Goal: Information Seeking & Learning: Learn about a topic

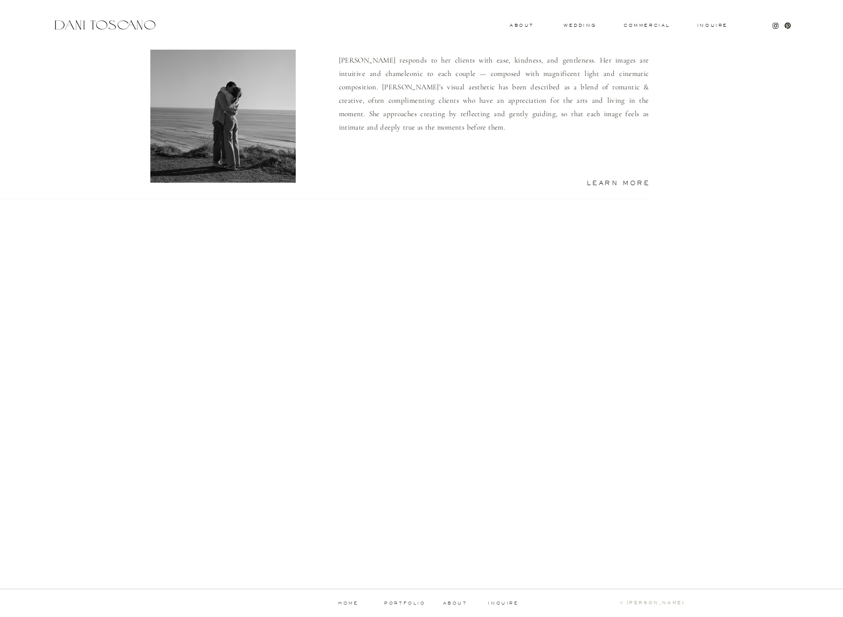
scroll to position [762, 0]
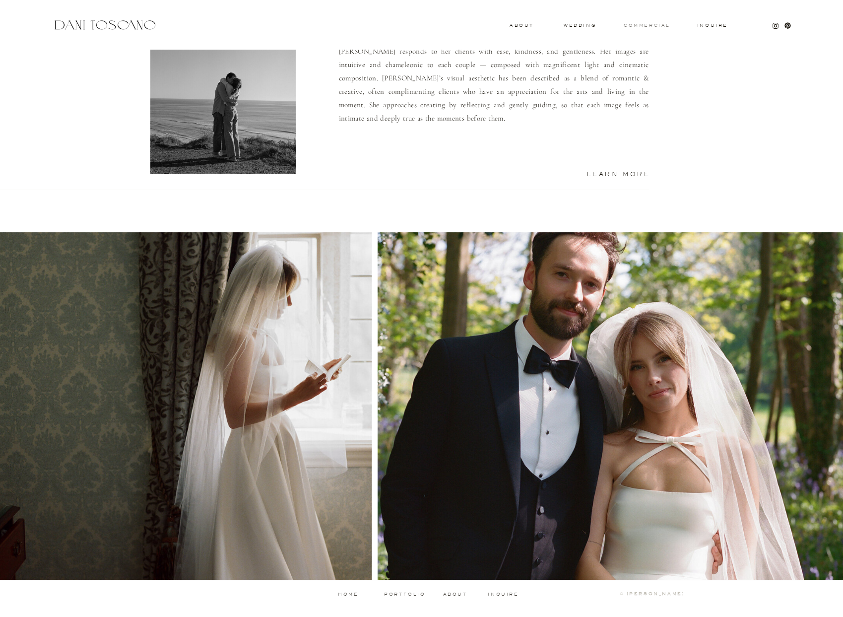
click at [645, 24] on h3 "commercial" at bounding box center [647, 25] width 46 height 4
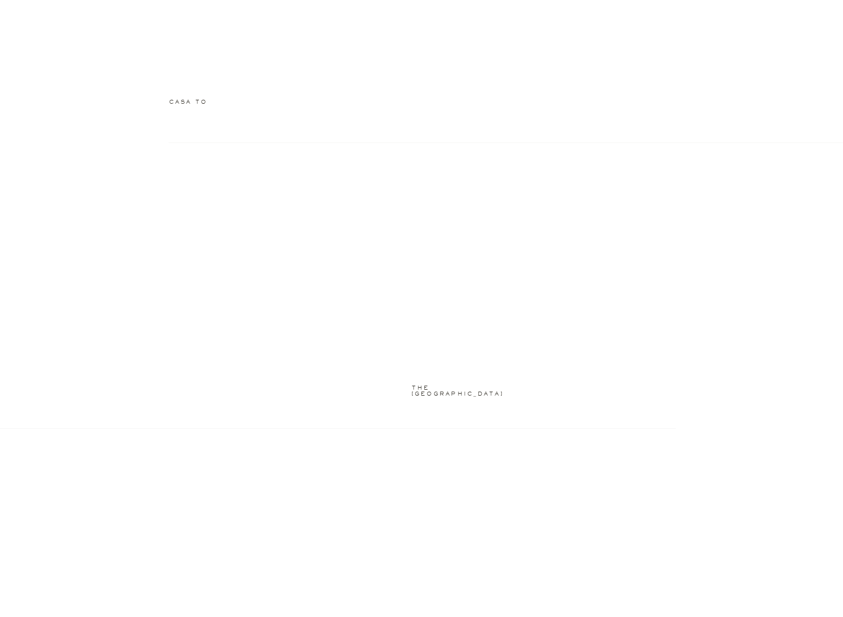
scroll to position [1187, 0]
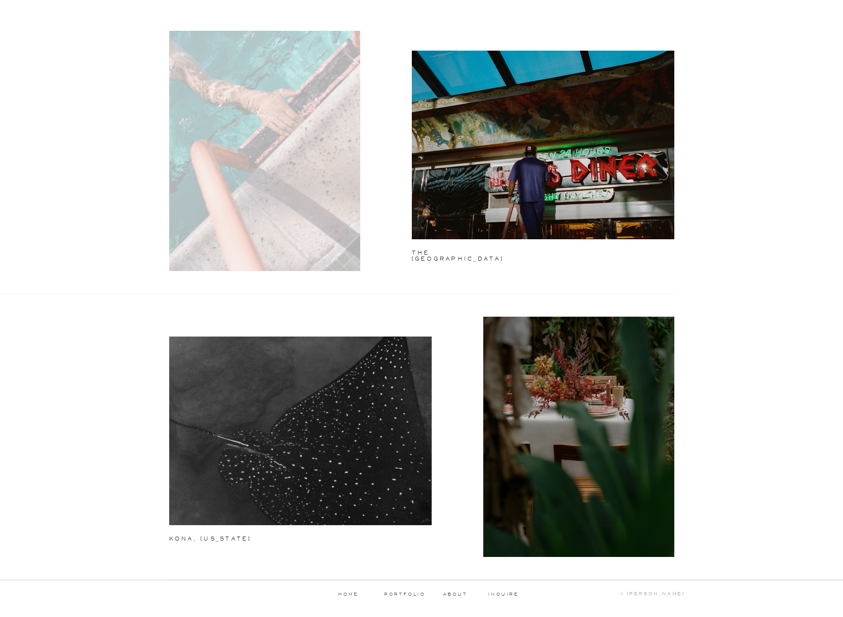
click at [304, 147] on div at bounding box center [264, 151] width 191 height 240
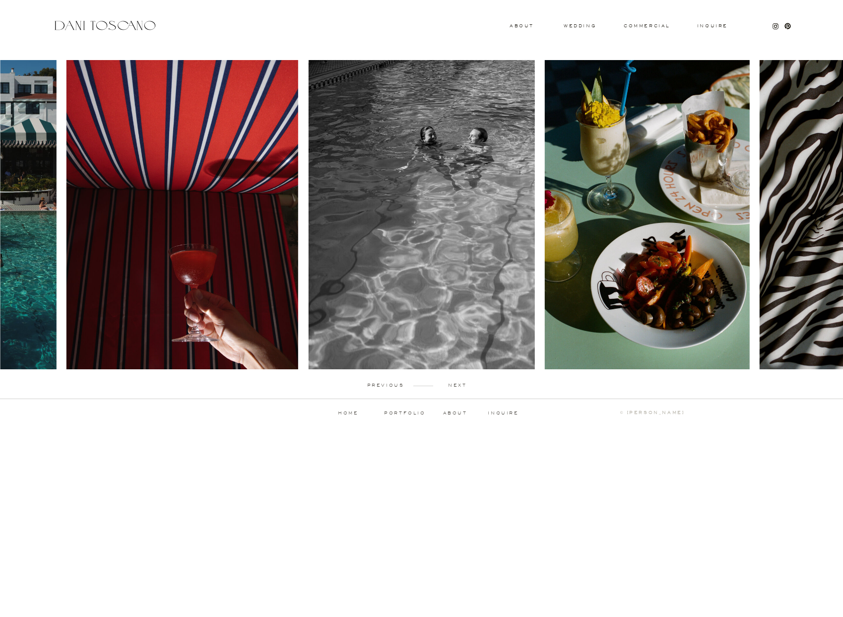
click at [455, 384] on p "next" at bounding box center [457, 385] width 49 height 4
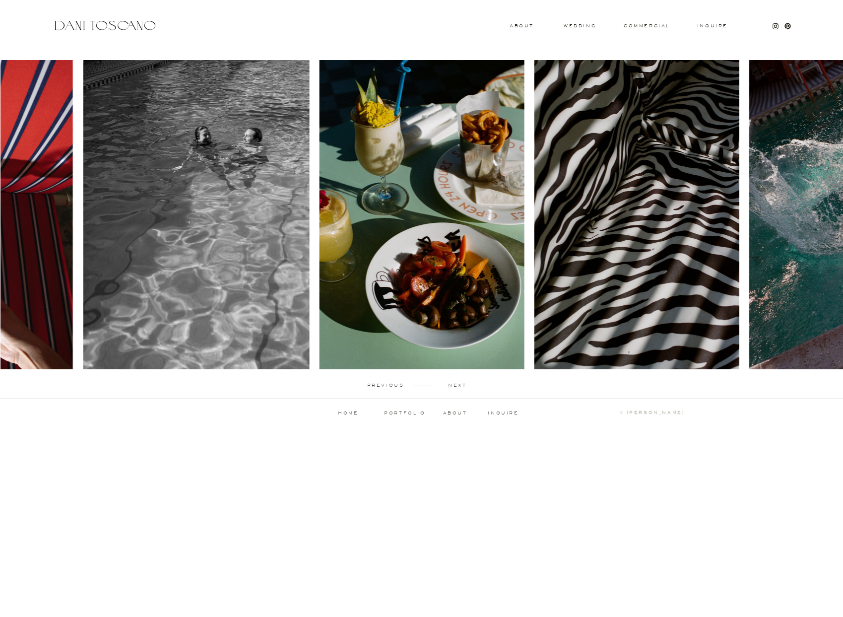
click at [455, 384] on p "next" at bounding box center [457, 385] width 49 height 4
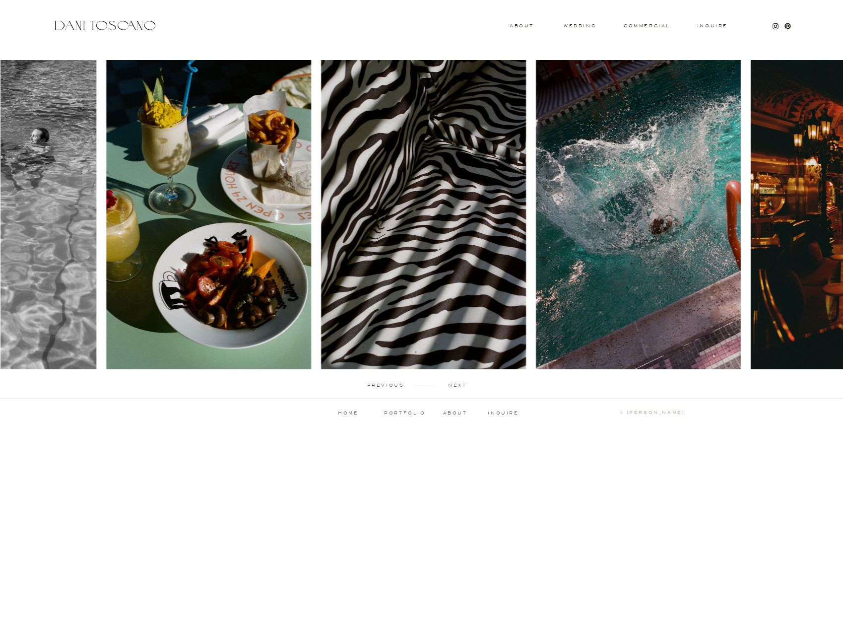
click at [455, 384] on p "next" at bounding box center [457, 385] width 49 height 4
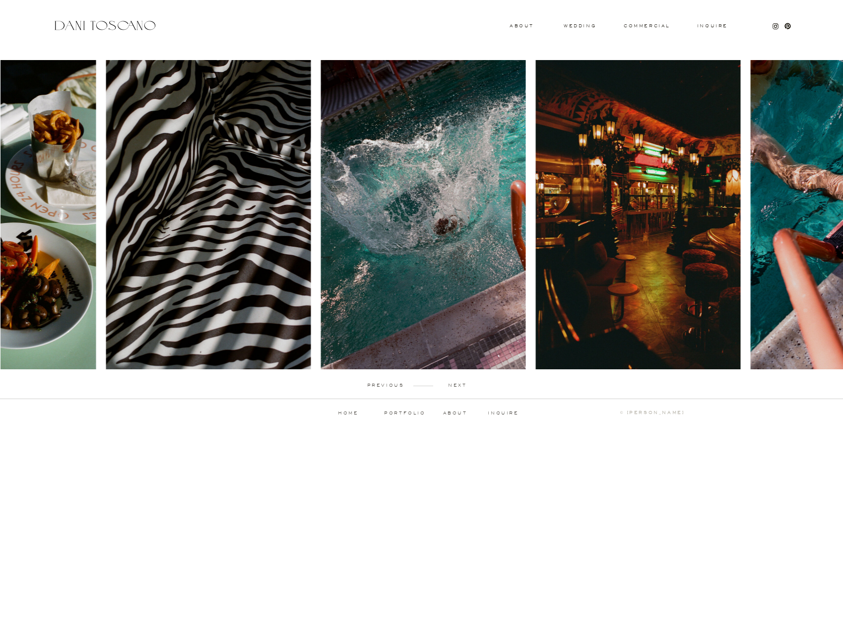
click at [455, 384] on p "next" at bounding box center [457, 385] width 49 height 4
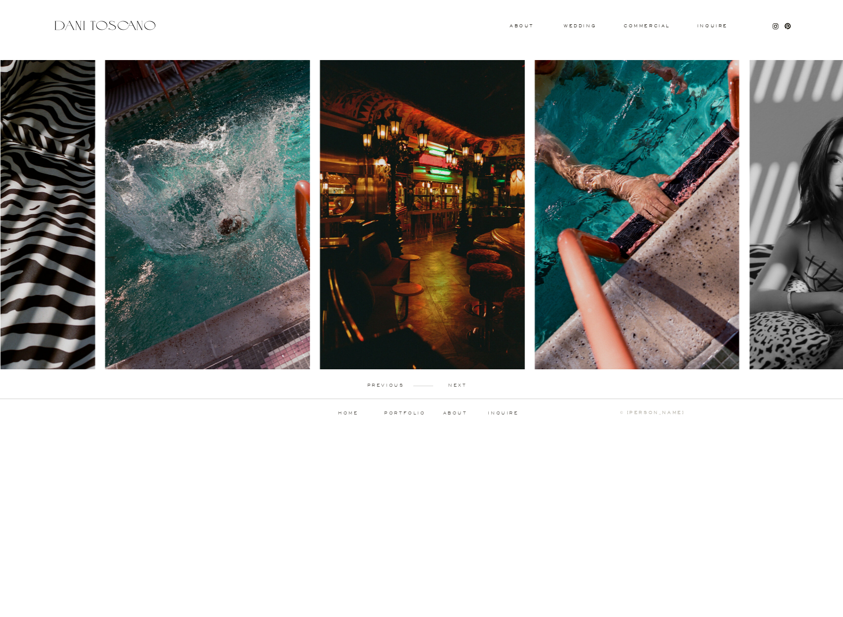
click at [455, 384] on p "next" at bounding box center [457, 385] width 49 height 4
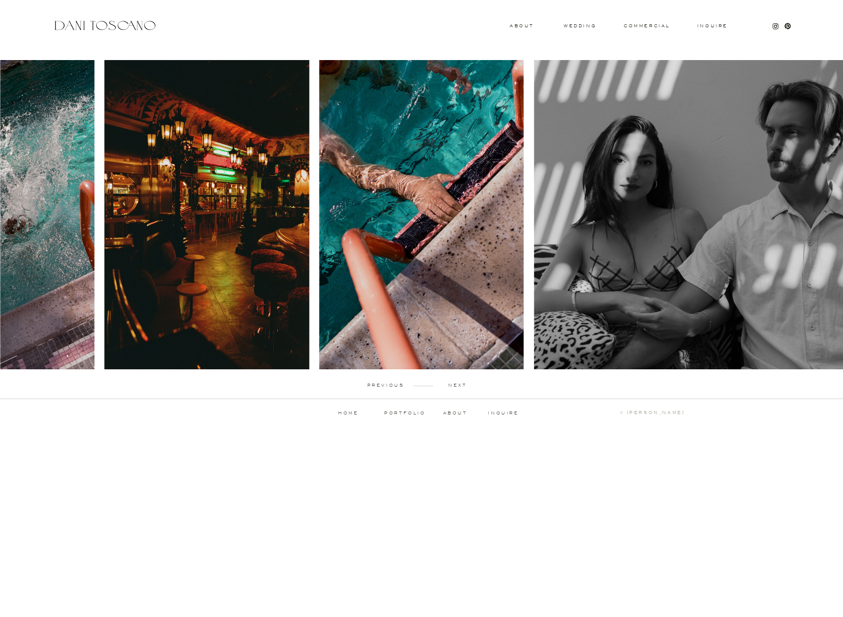
click at [455, 384] on p "next" at bounding box center [457, 385] width 49 height 4
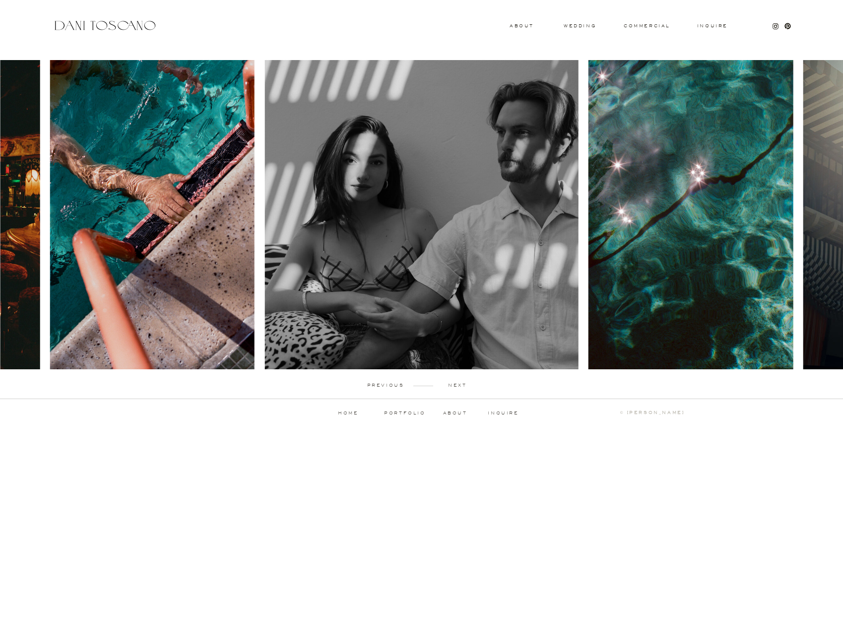
click at [455, 384] on p "next" at bounding box center [457, 385] width 49 height 4
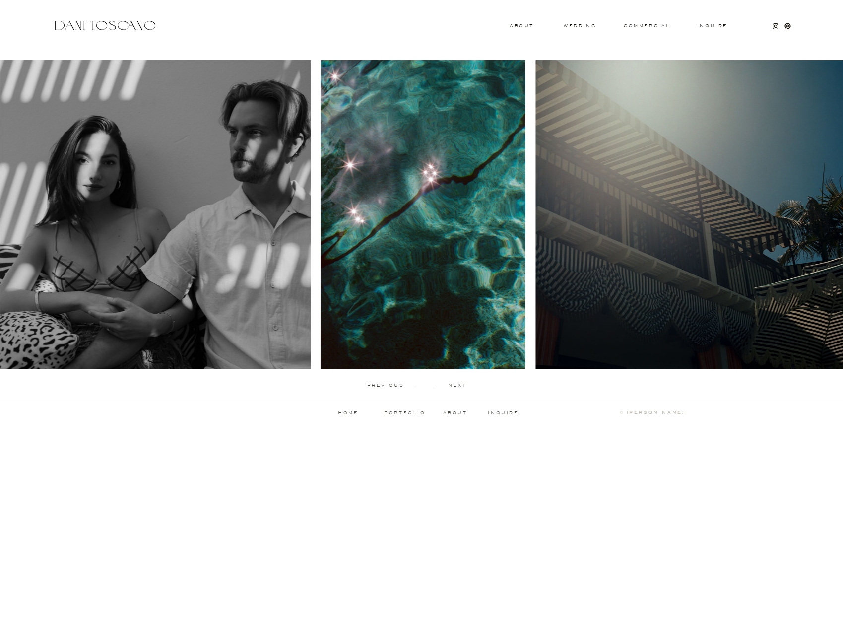
click at [455, 384] on p "next" at bounding box center [457, 385] width 49 height 4
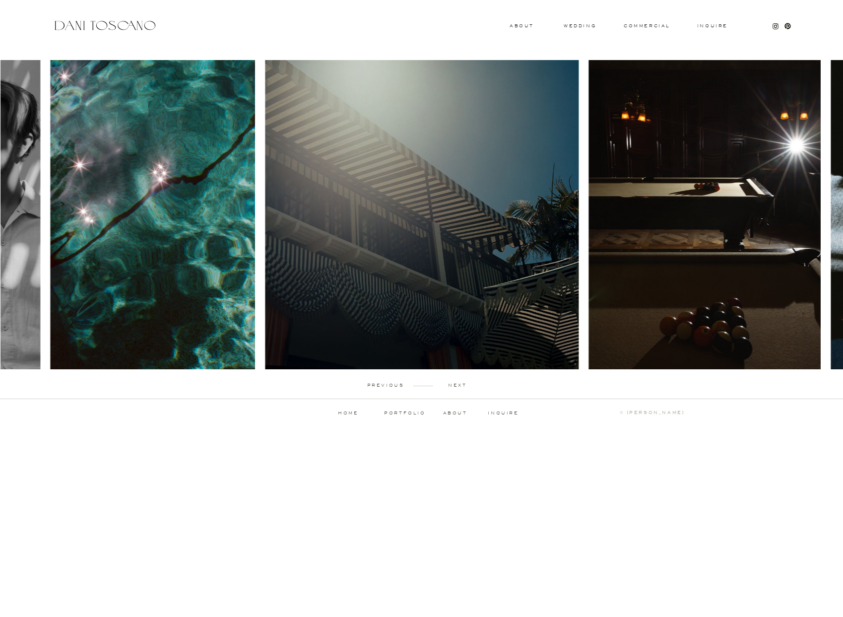
click at [455, 386] on p "next" at bounding box center [457, 385] width 49 height 4
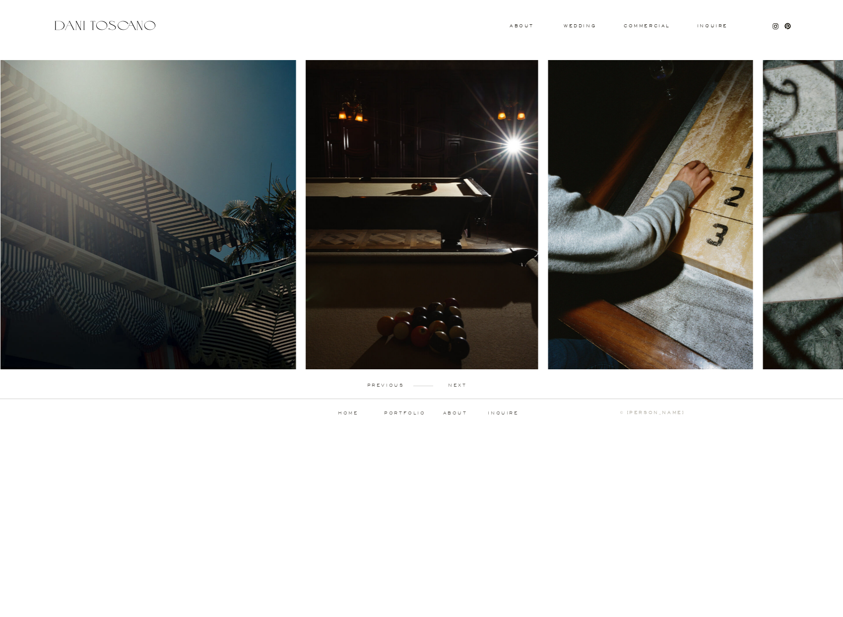
click at [455, 386] on p "next" at bounding box center [457, 385] width 49 height 4
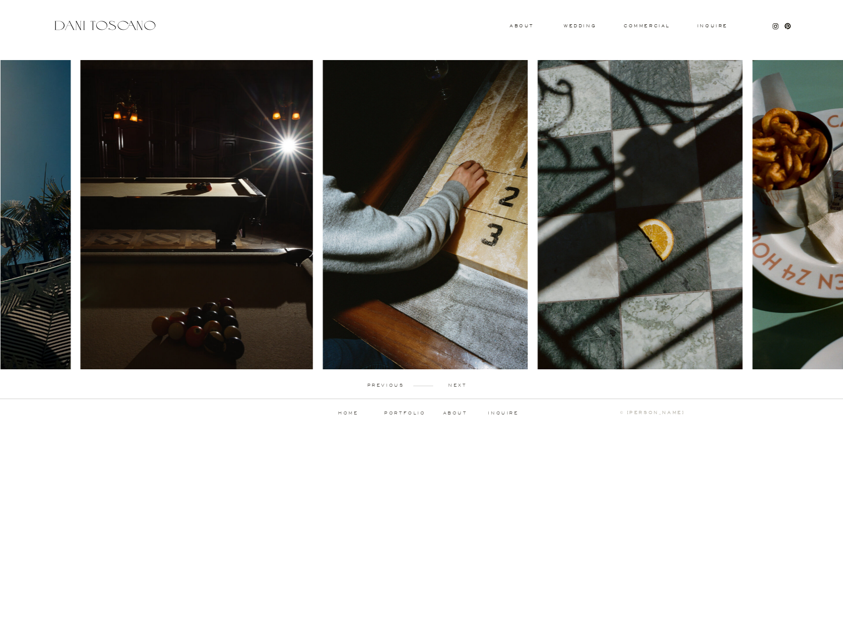
click at [455, 386] on p "next" at bounding box center [457, 385] width 49 height 4
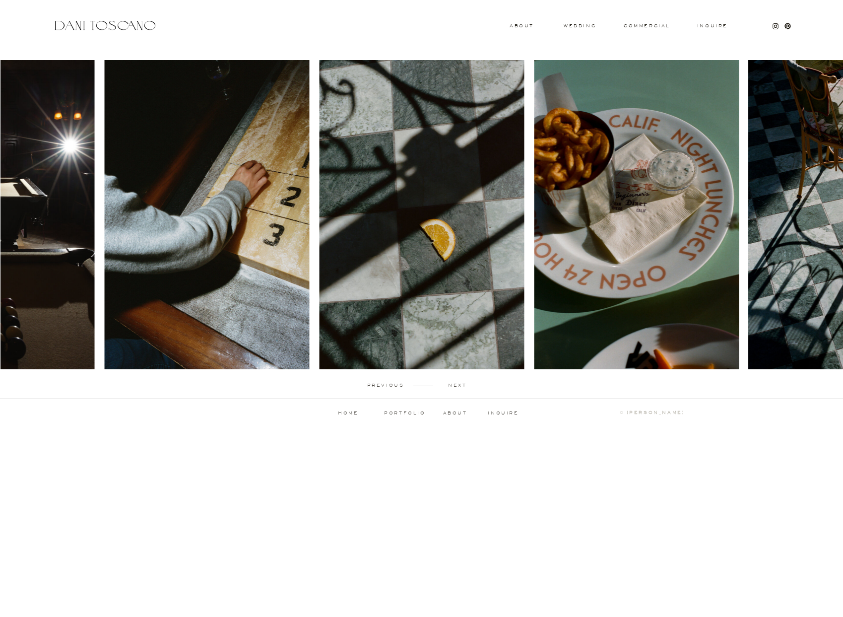
click at [455, 386] on p "next" at bounding box center [457, 385] width 49 height 4
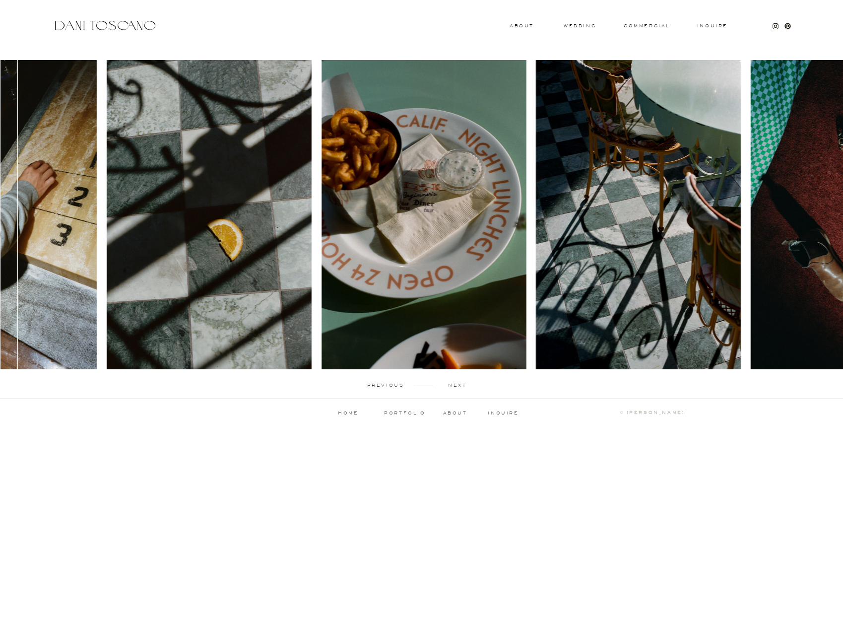
click at [455, 386] on p "next" at bounding box center [457, 385] width 49 height 4
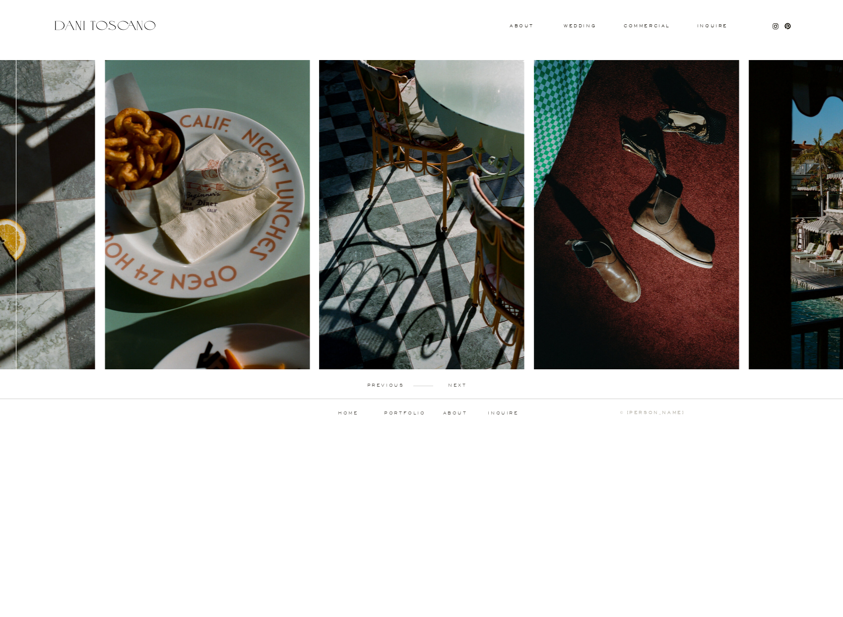
click at [455, 386] on p "next" at bounding box center [457, 385] width 49 height 4
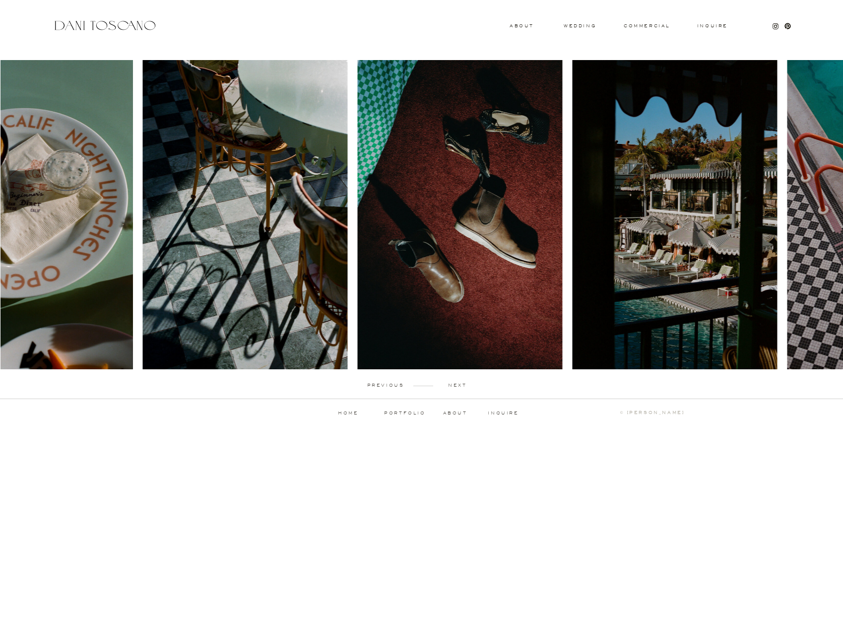
click at [455, 387] on p "next" at bounding box center [457, 385] width 49 height 4
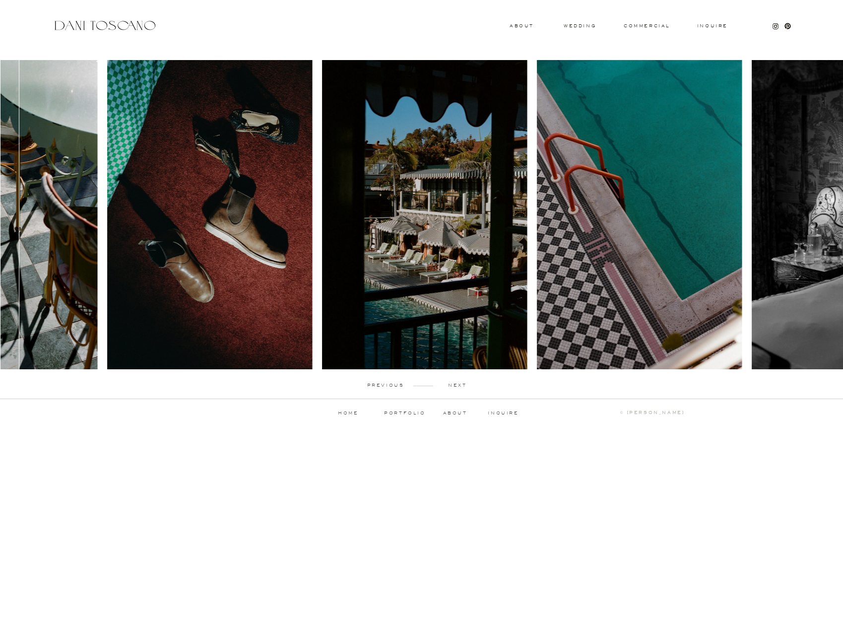
click at [455, 387] on p "next" at bounding box center [457, 385] width 49 height 4
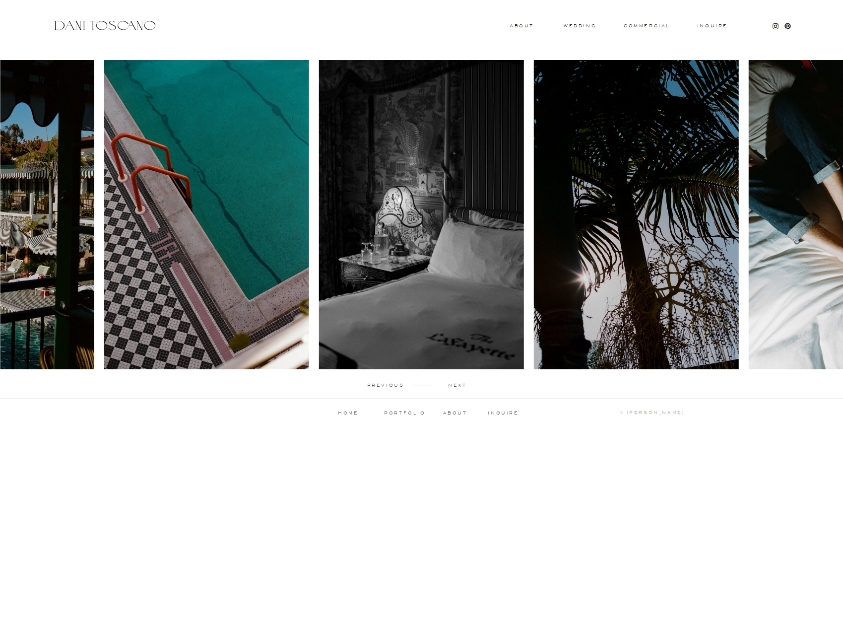
click at [455, 387] on p "next" at bounding box center [457, 385] width 49 height 4
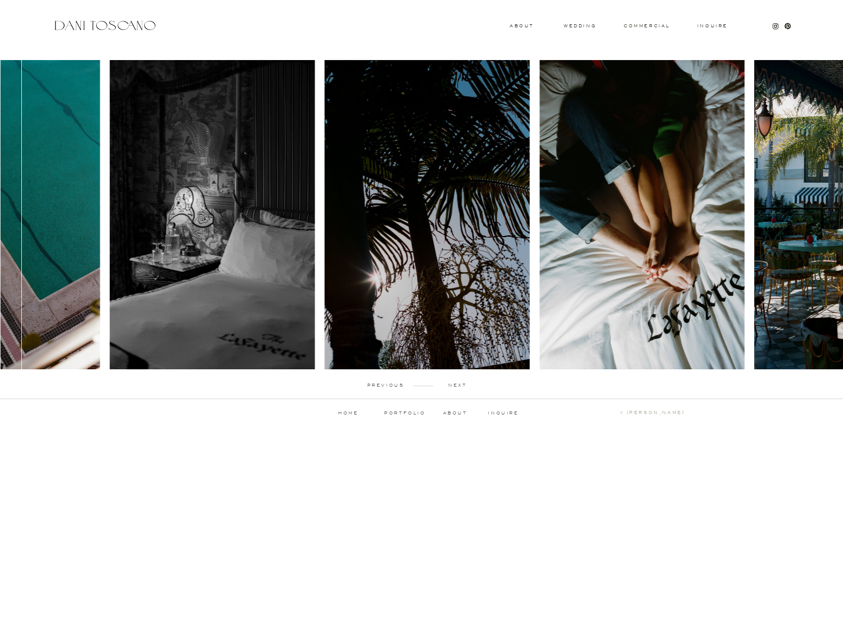
click at [455, 387] on p "next" at bounding box center [457, 385] width 49 height 4
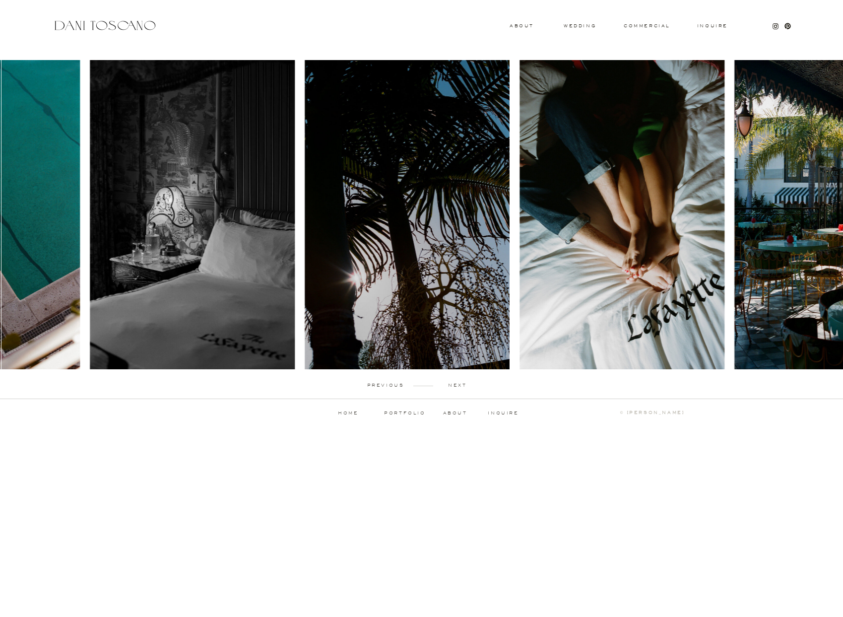
click at [455, 387] on p "next" at bounding box center [457, 385] width 49 height 4
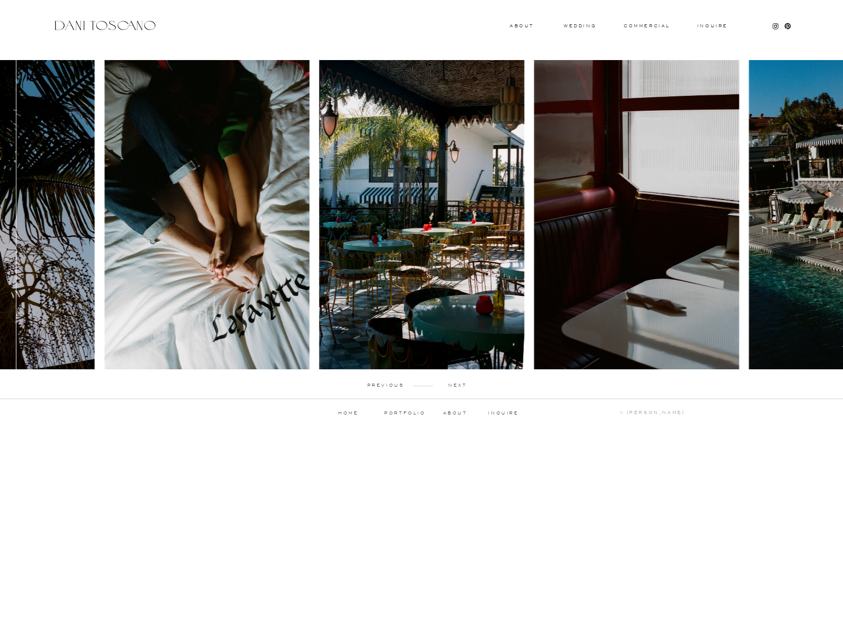
click at [455, 387] on p "next" at bounding box center [457, 385] width 49 height 4
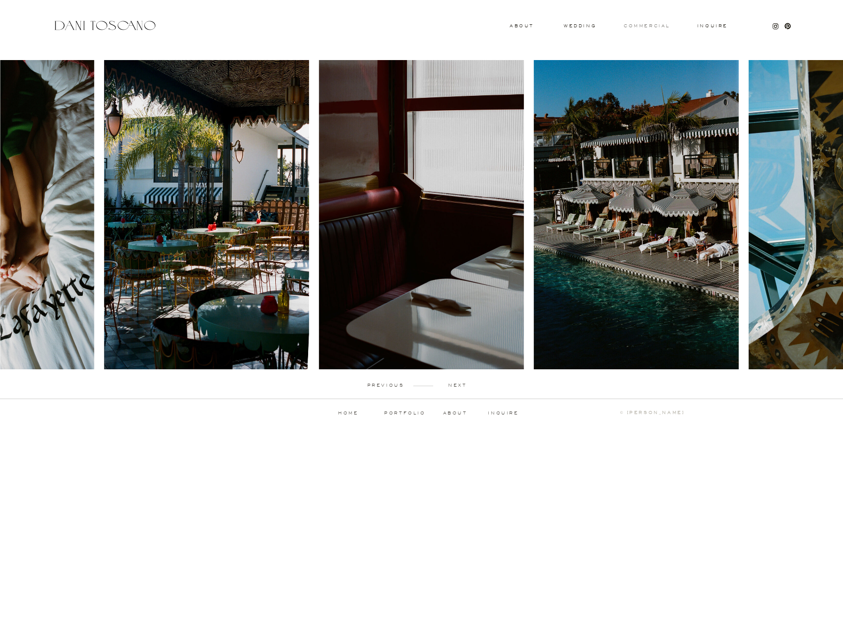
click at [644, 24] on h3 "commercial" at bounding box center [647, 26] width 46 height 4
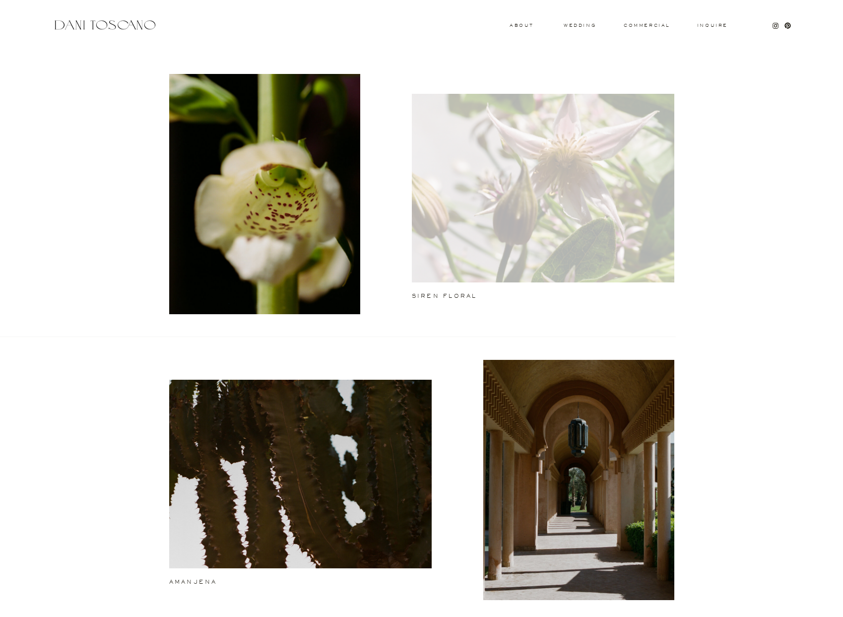
click at [560, 193] on div at bounding box center [543, 188] width 263 height 189
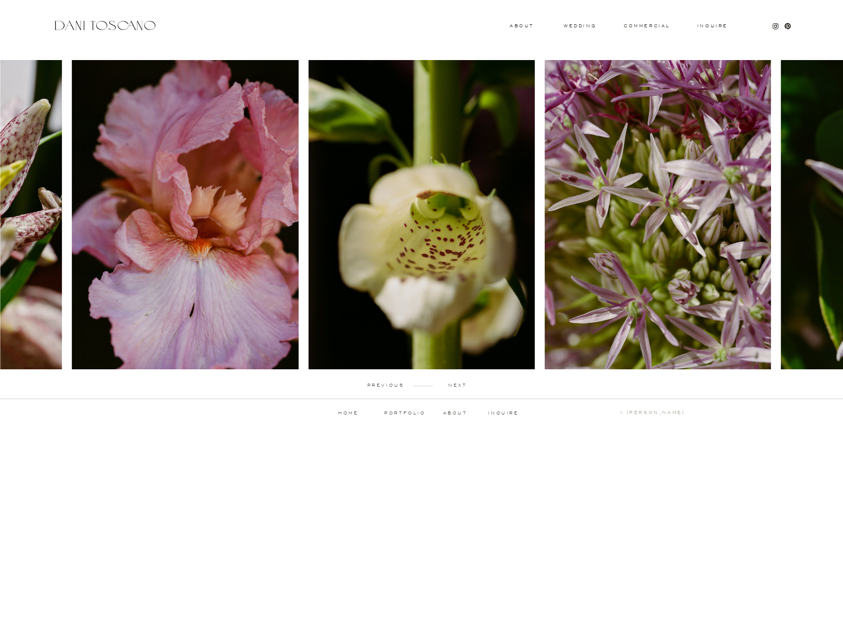
click at [458, 385] on p "next" at bounding box center [457, 385] width 49 height 4
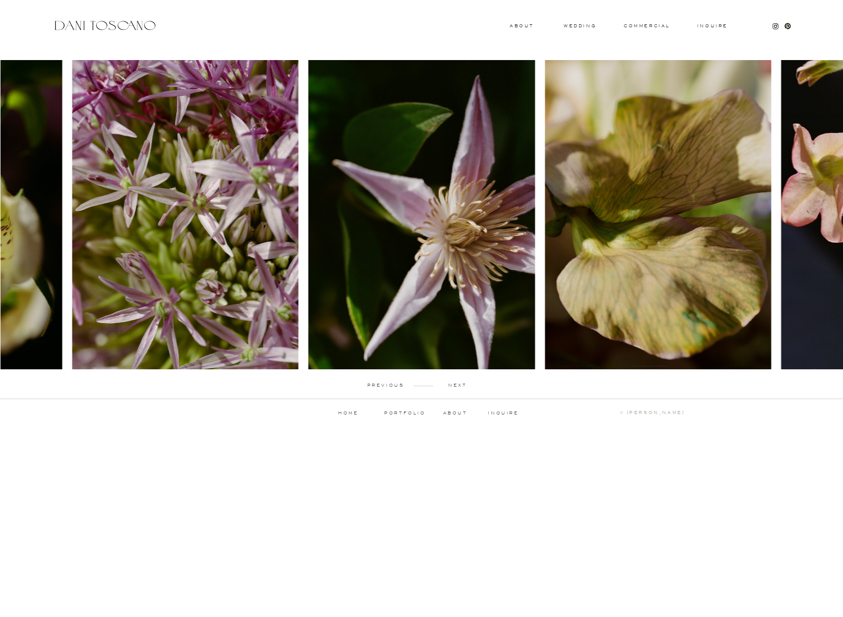
click at [458, 385] on p "next" at bounding box center [457, 385] width 49 height 4
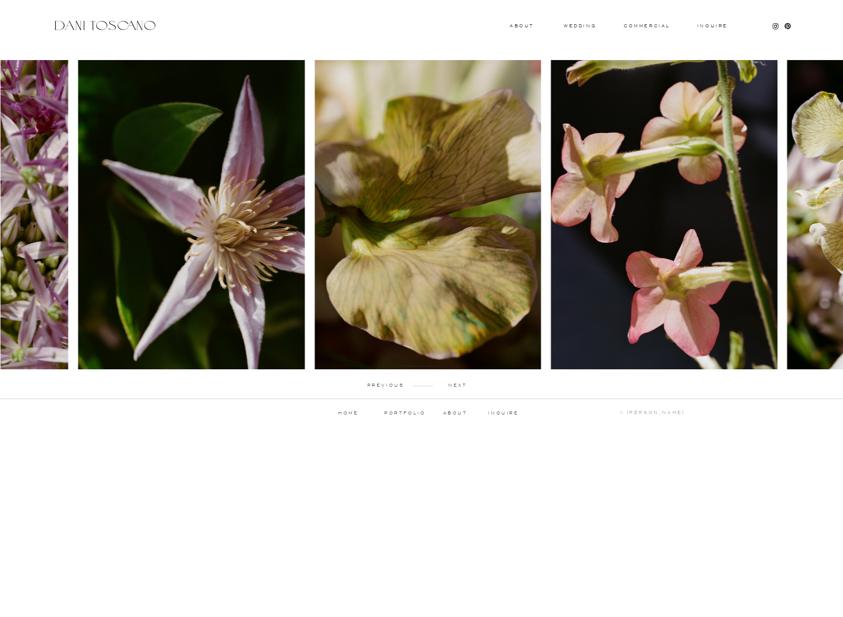
click at [458, 385] on p "next" at bounding box center [457, 385] width 49 height 4
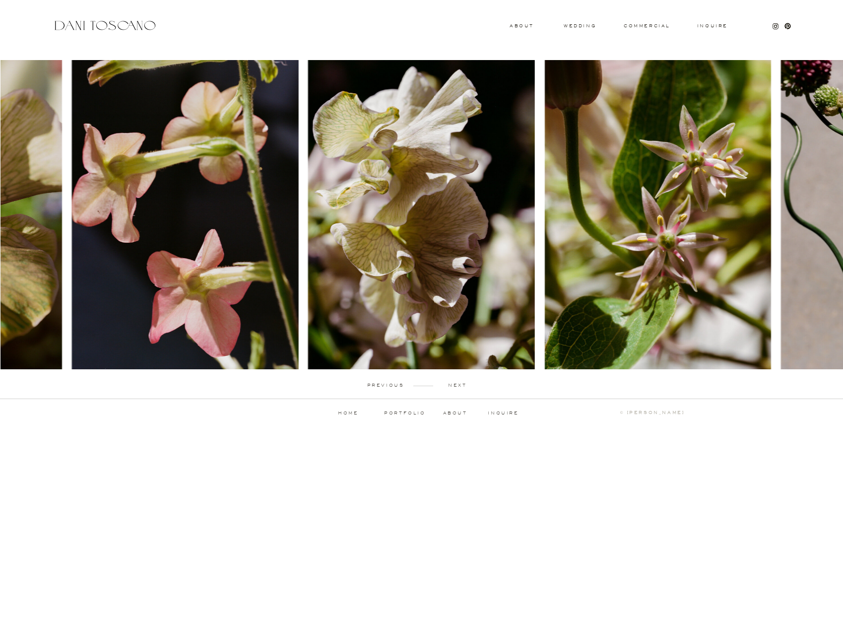
click at [458, 385] on p "next" at bounding box center [457, 385] width 49 height 4
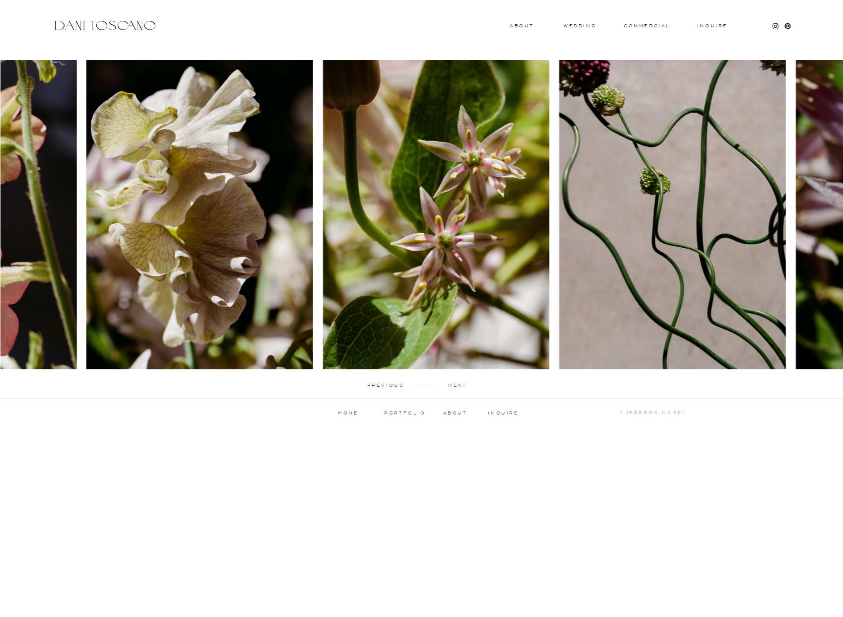
click at [458, 385] on p "next" at bounding box center [457, 385] width 49 height 4
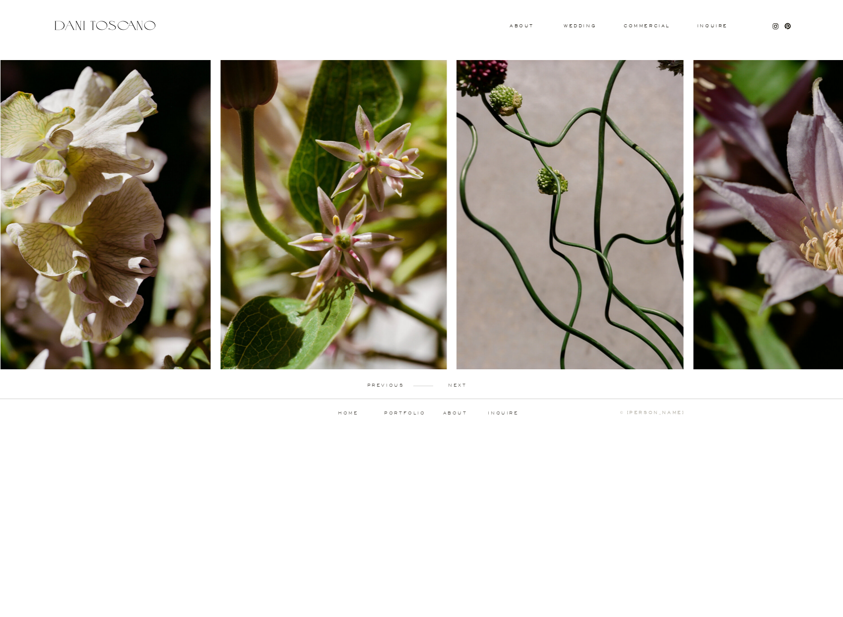
click at [458, 385] on p "next" at bounding box center [457, 385] width 49 height 4
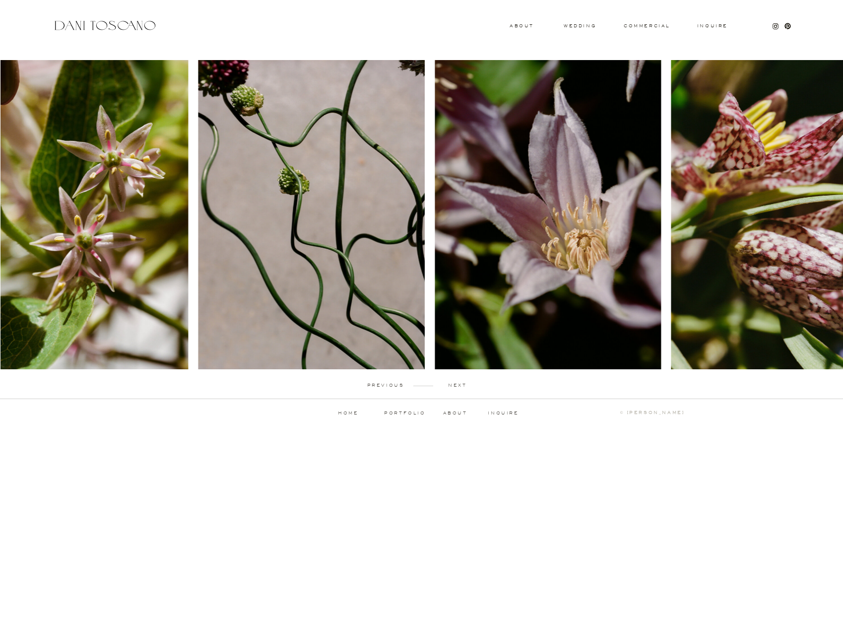
click at [458, 385] on p "next" at bounding box center [457, 385] width 49 height 4
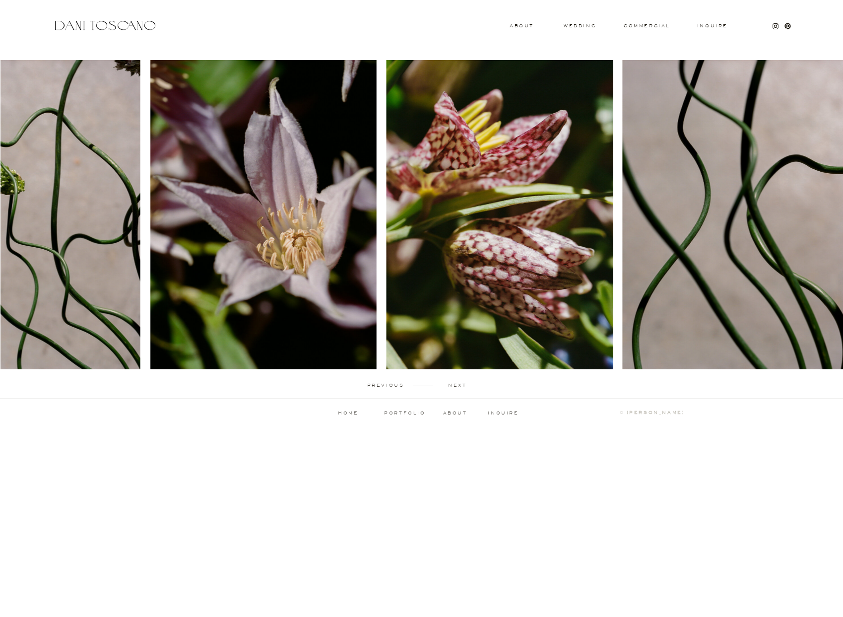
click at [458, 385] on p "next" at bounding box center [457, 385] width 49 height 4
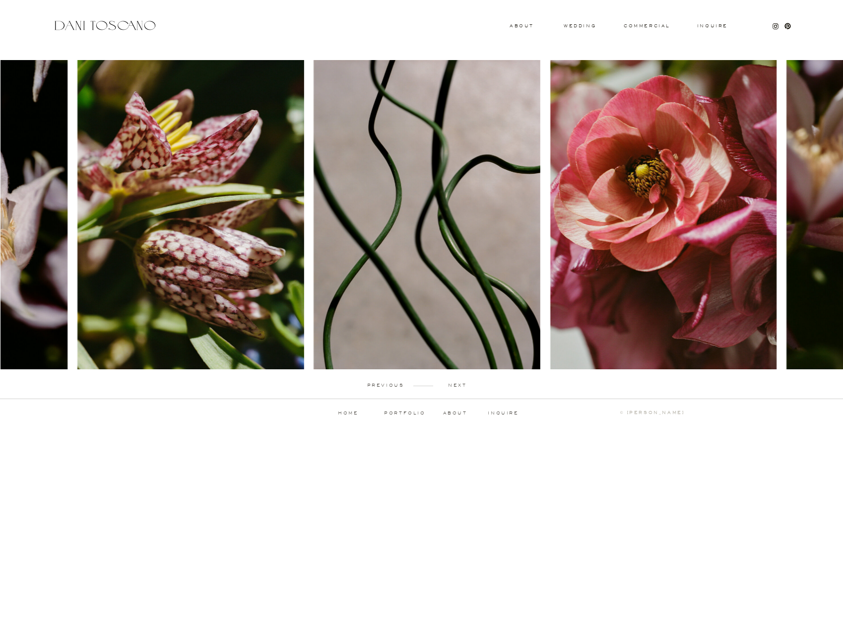
click at [458, 385] on p "next" at bounding box center [457, 385] width 49 height 4
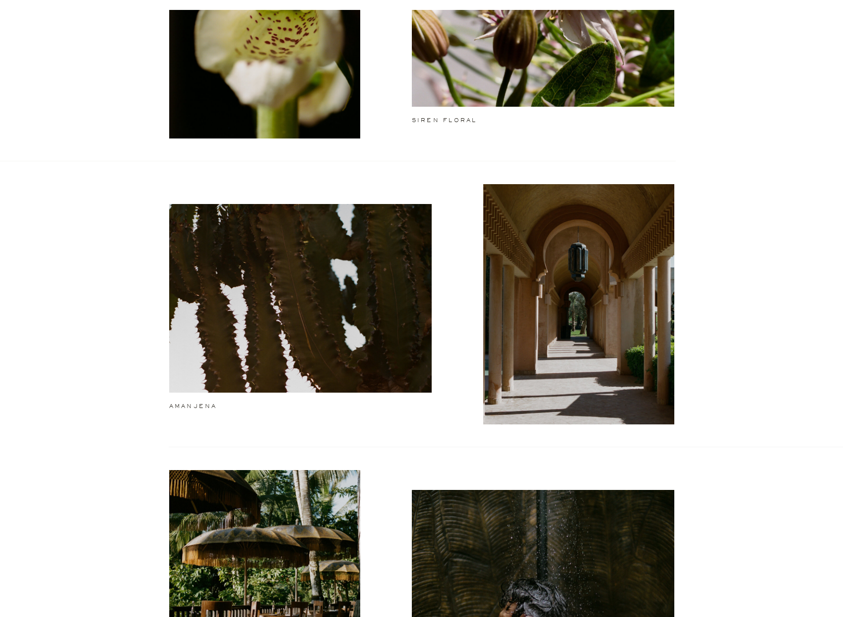
scroll to position [285, 0]
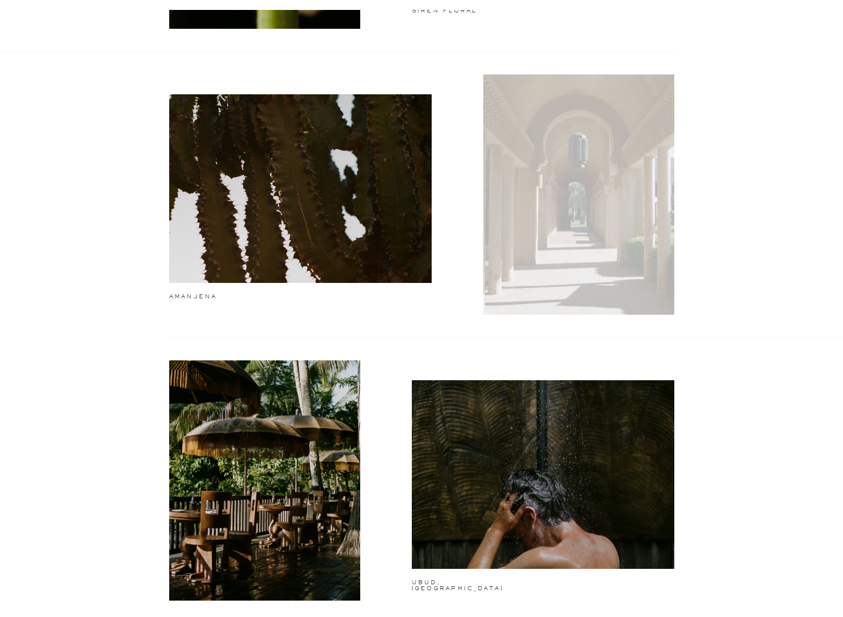
click at [538, 209] on div at bounding box center [578, 194] width 191 height 240
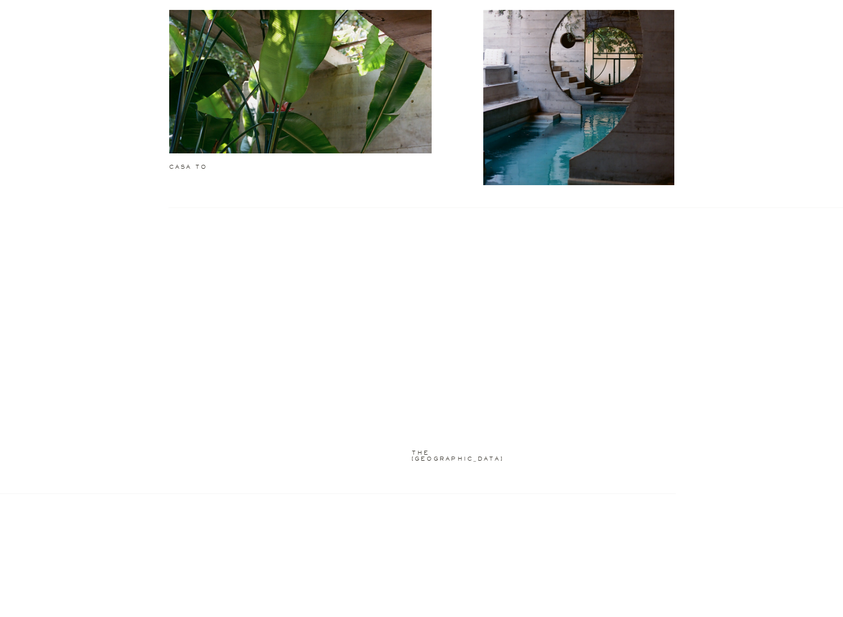
scroll to position [1187, 0]
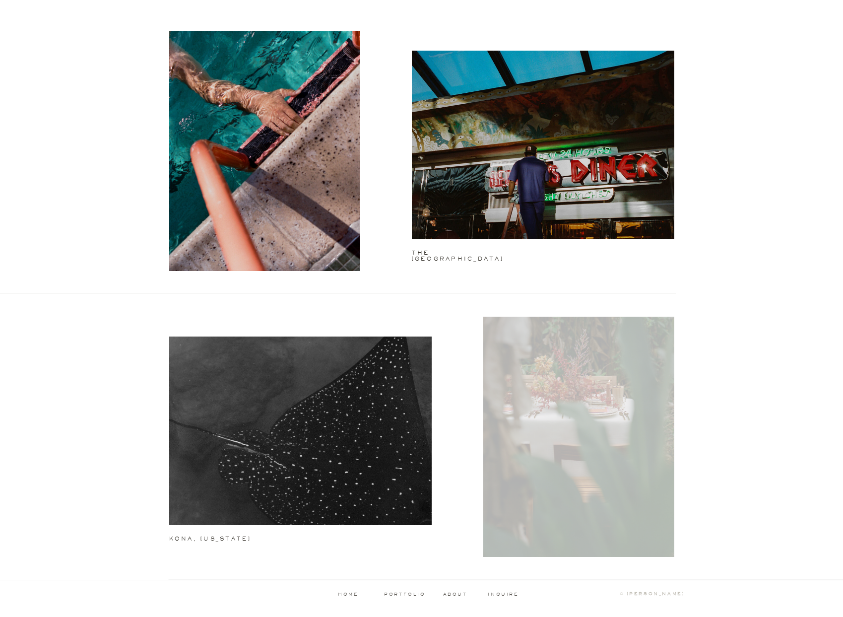
click at [563, 367] on div at bounding box center [578, 437] width 191 height 240
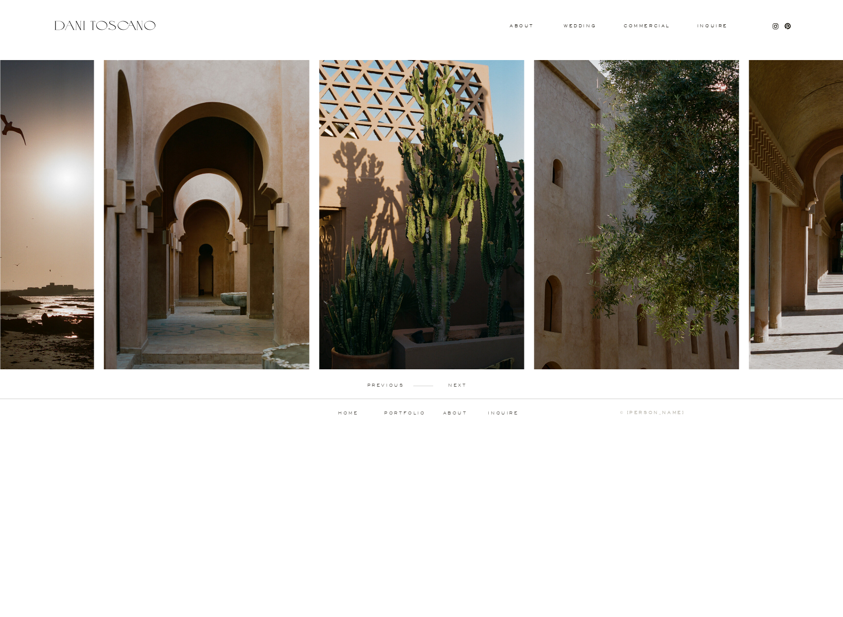
click at [464, 383] on p "next" at bounding box center [457, 385] width 49 height 4
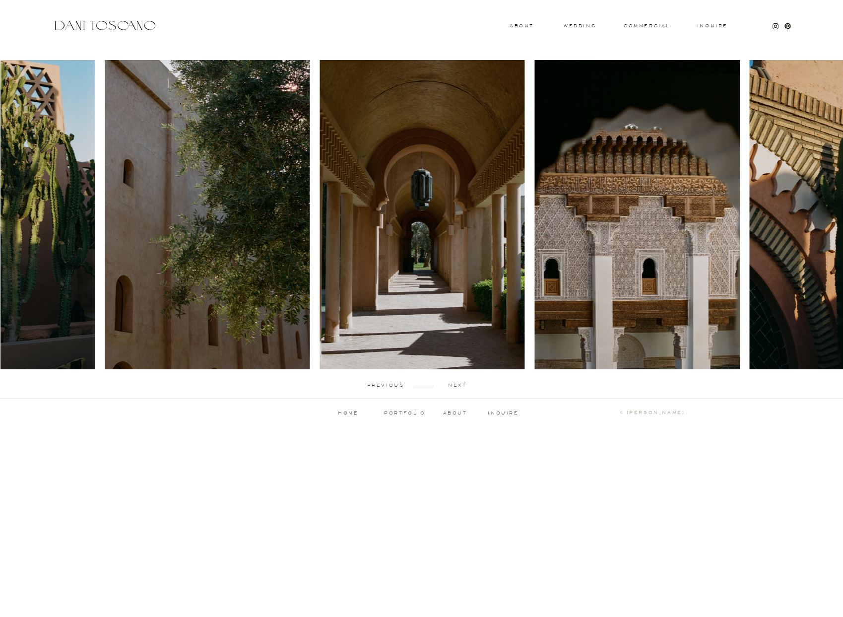
click at [464, 383] on p "next" at bounding box center [457, 385] width 49 height 4
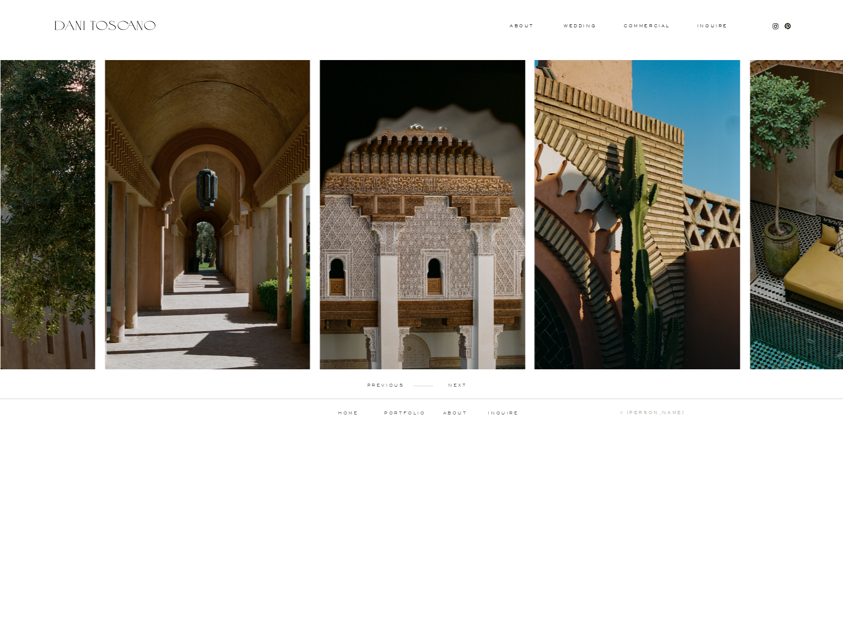
click at [464, 383] on p "next" at bounding box center [457, 385] width 49 height 4
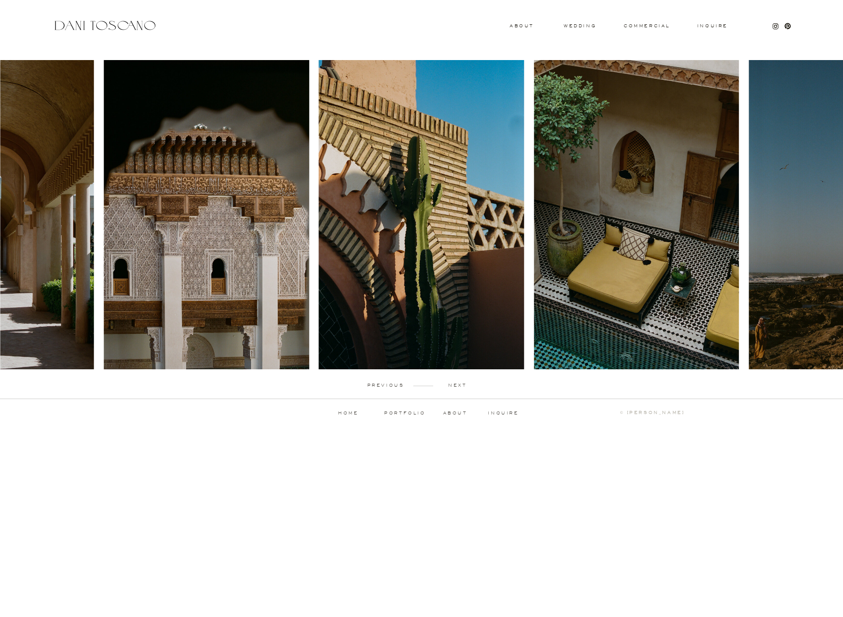
click at [464, 383] on p "next" at bounding box center [457, 385] width 49 height 4
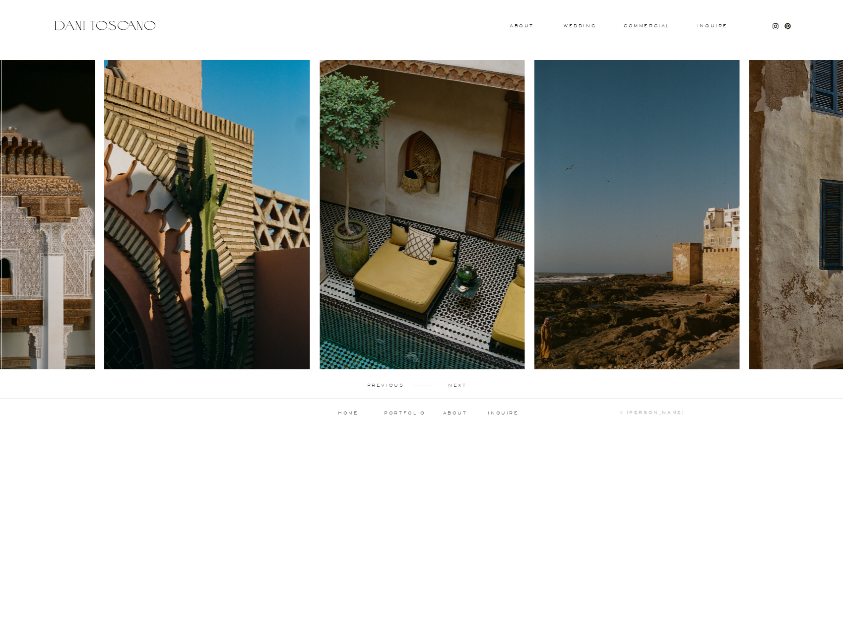
click at [465, 382] on div "Inquire commercial wedding About previous next portfolio about inquire ↑ back t…" at bounding box center [421, 218] width 843 height 436
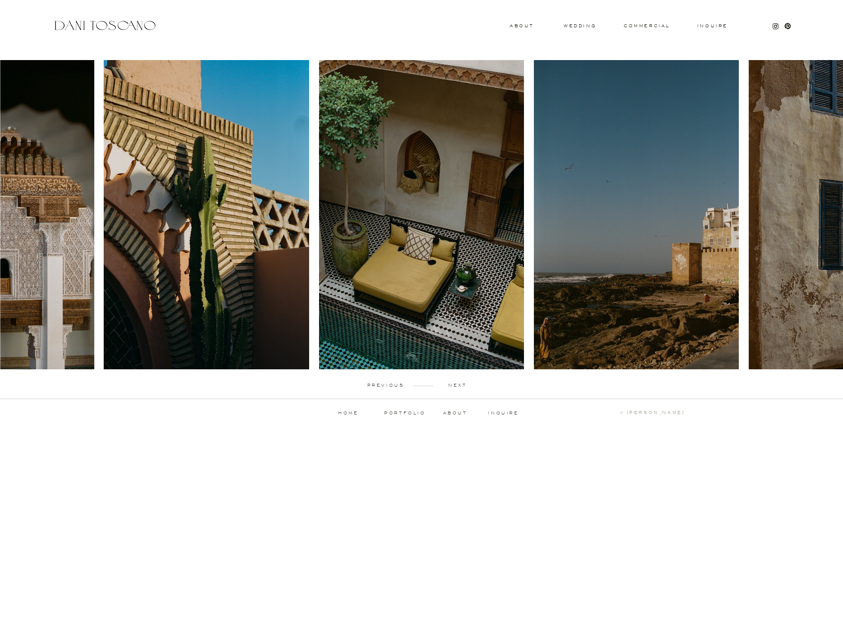
click at [460, 385] on p "next" at bounding box center [457, 385] width 49 height 4
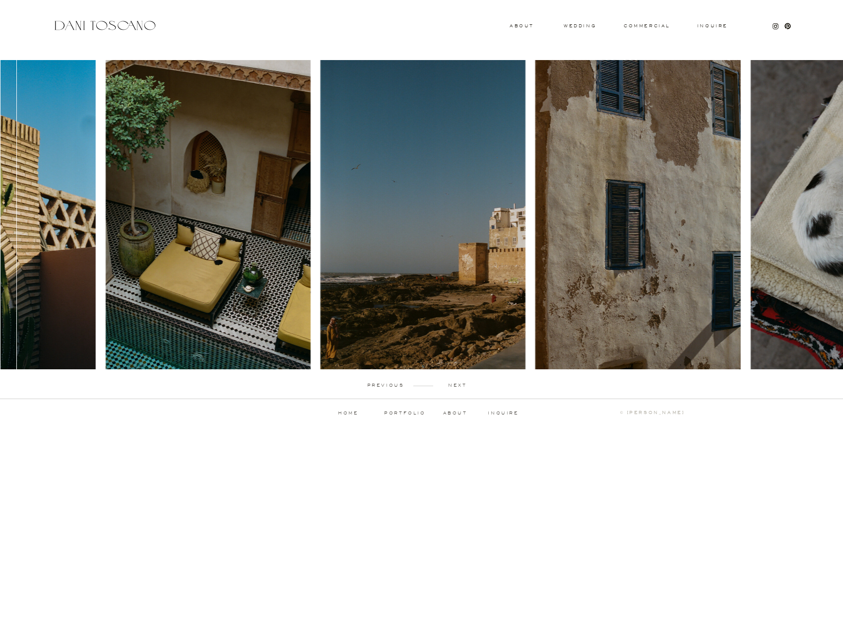
click at [460, 385] on p "next" at bounding box center [457, 385] width 49 height 4
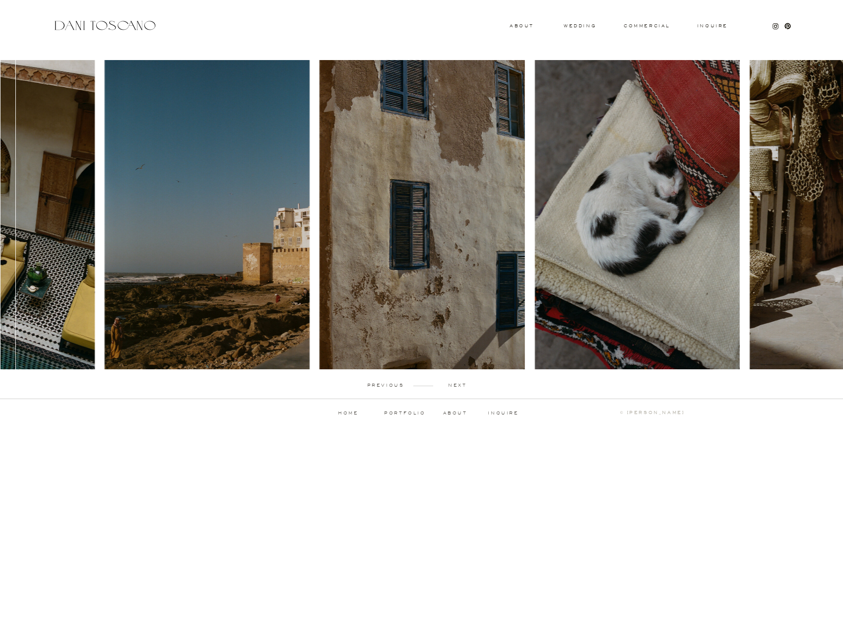
click at [460, 385] on p "next" at bounding box center [457, 385] width 49 height 4
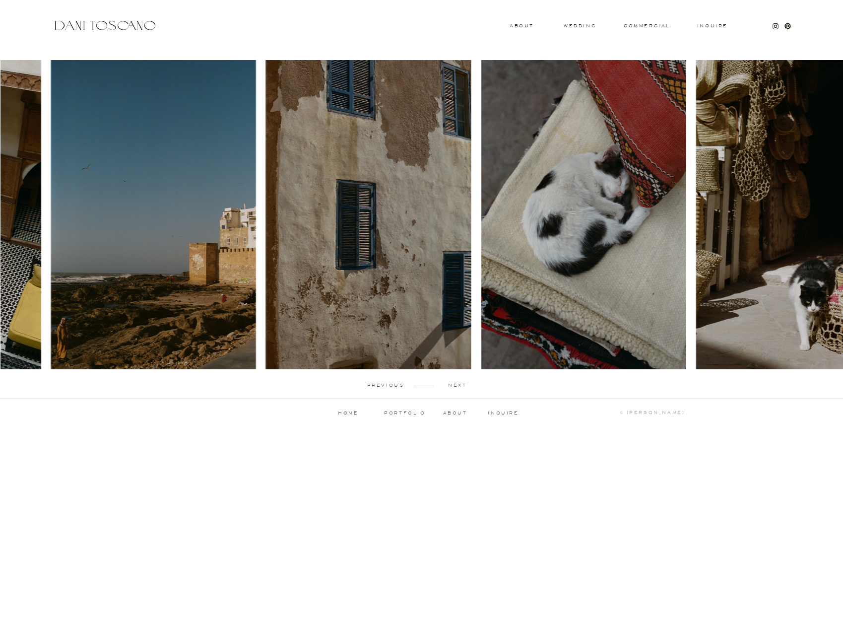
click at [460, 385] on p "next" at bounding box center [457, 385] width 49 height 4
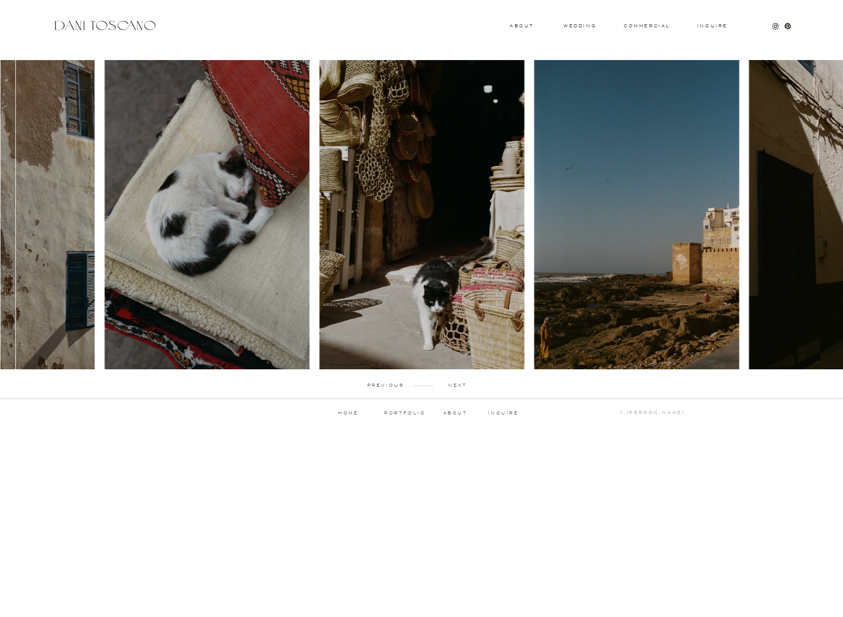
click at [460, 385] on p "next" at bounding box center [457, 385] width 49 height 4
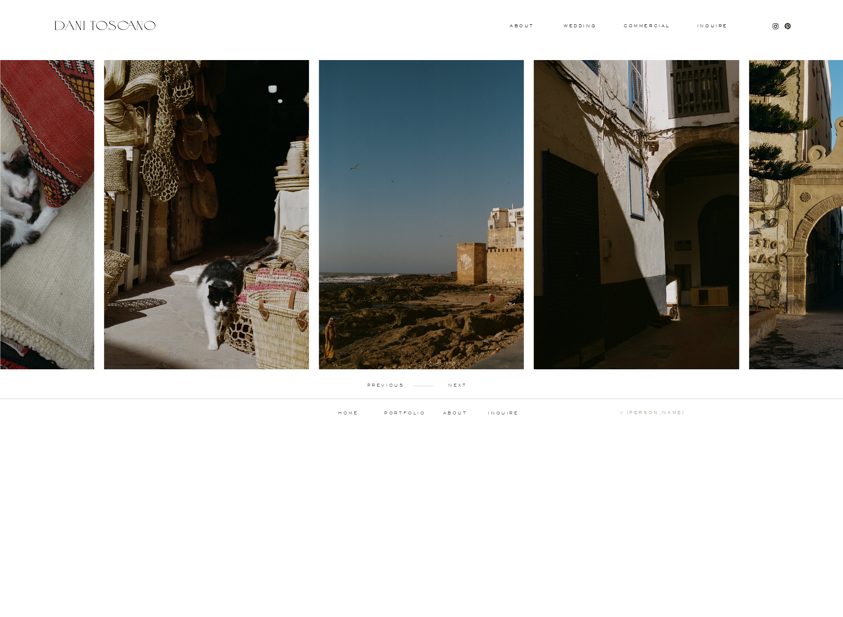
click at [460, 385] on p "next" at bounding box center [457, 385] width 49 height 4
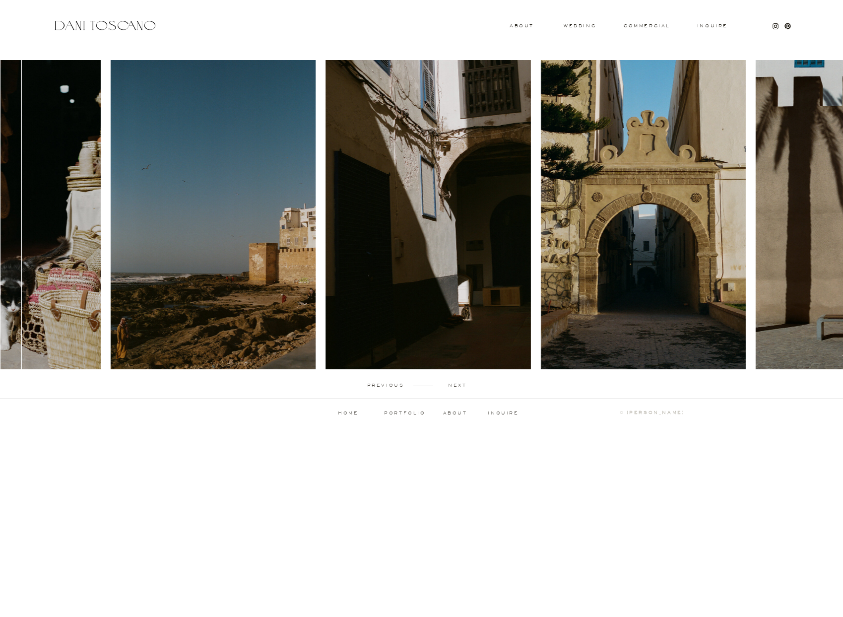
click at [460, 385] on p "next" at bounding box center [457, 385] width 49 height 4
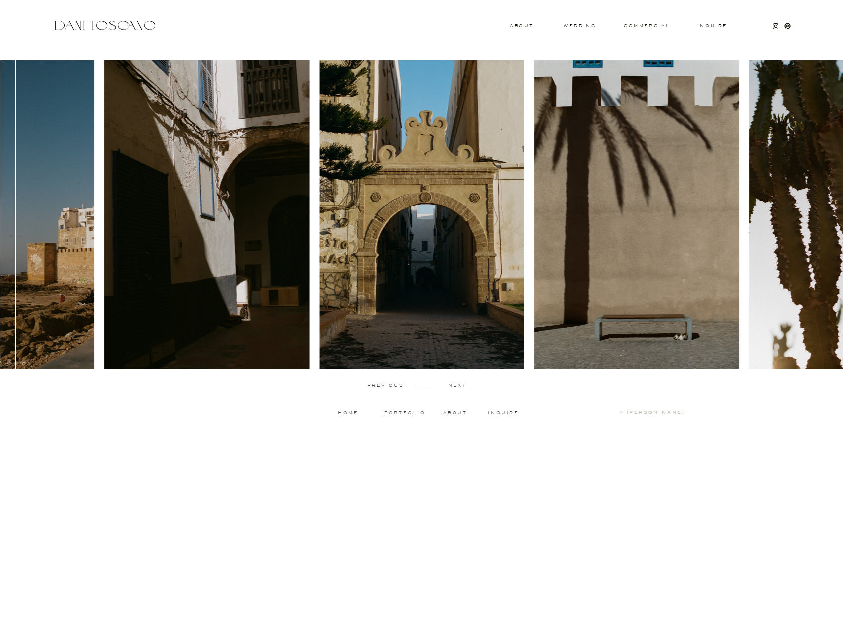
click at [460, 385] on p "next" at bounding box center [457, 385] width 49 height 4
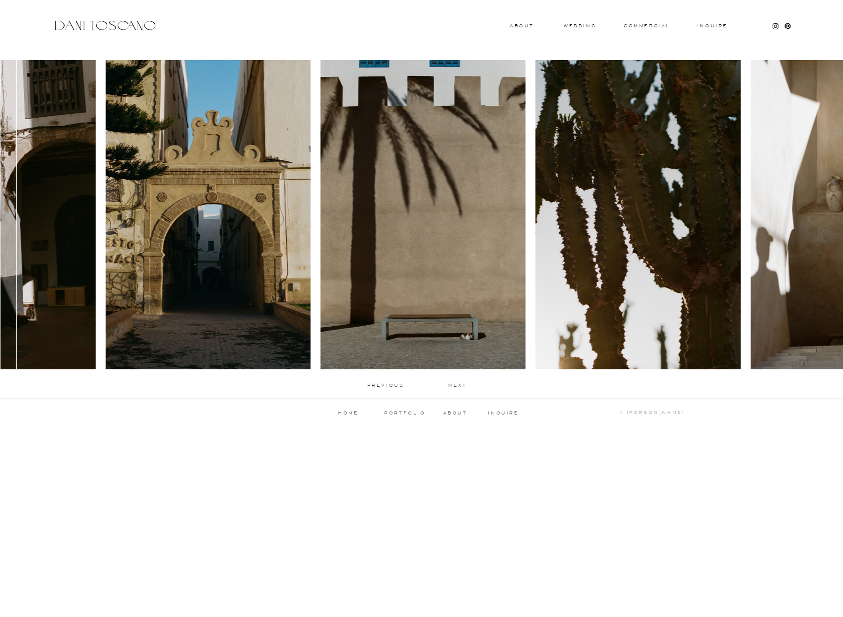
click at [460, 385] on p "next" at bounding box center [457, 385] width 49 height 4
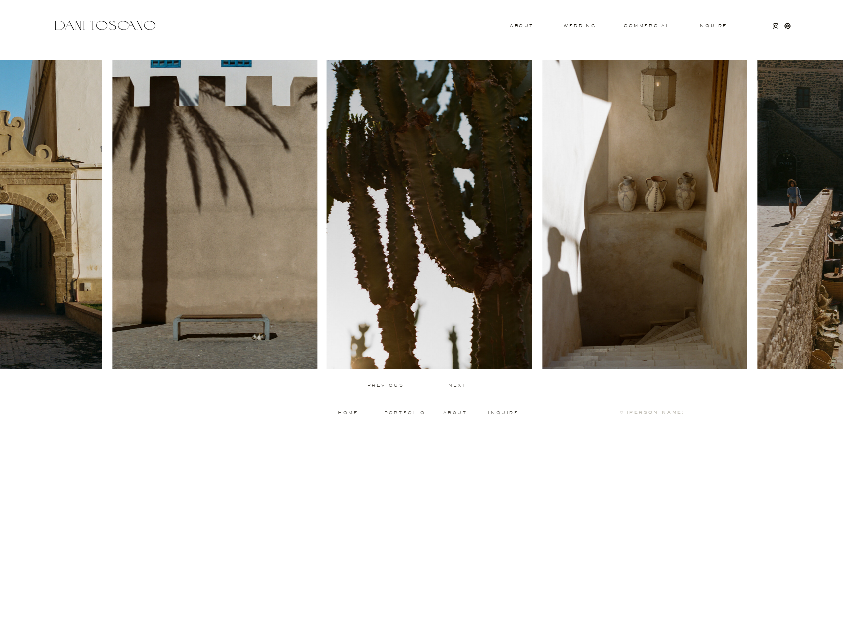
click at [460, 385] on p "next" at bounding box center [457, 385] width 49 height 4
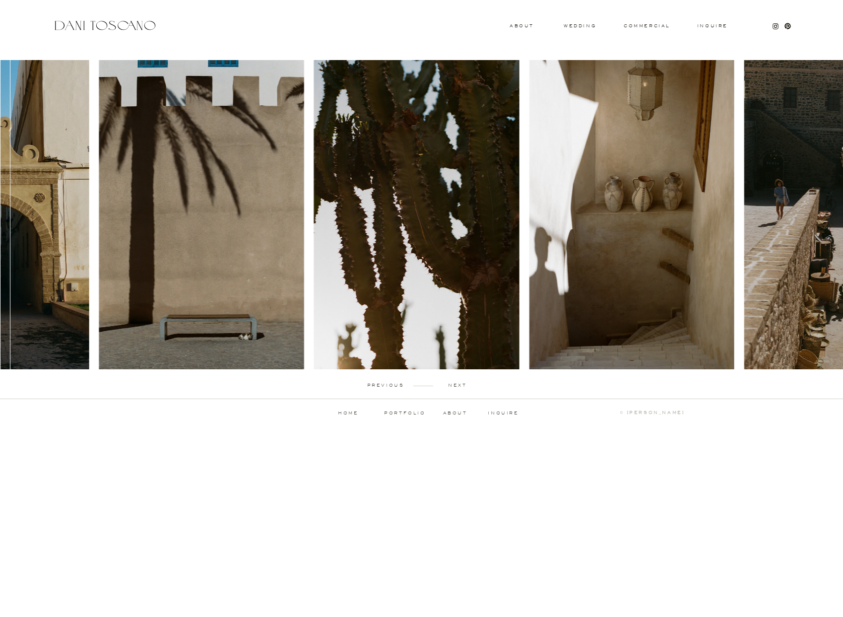
click at [460, 385] on p "next" at bounding box center [457, 385] width 49 height 4
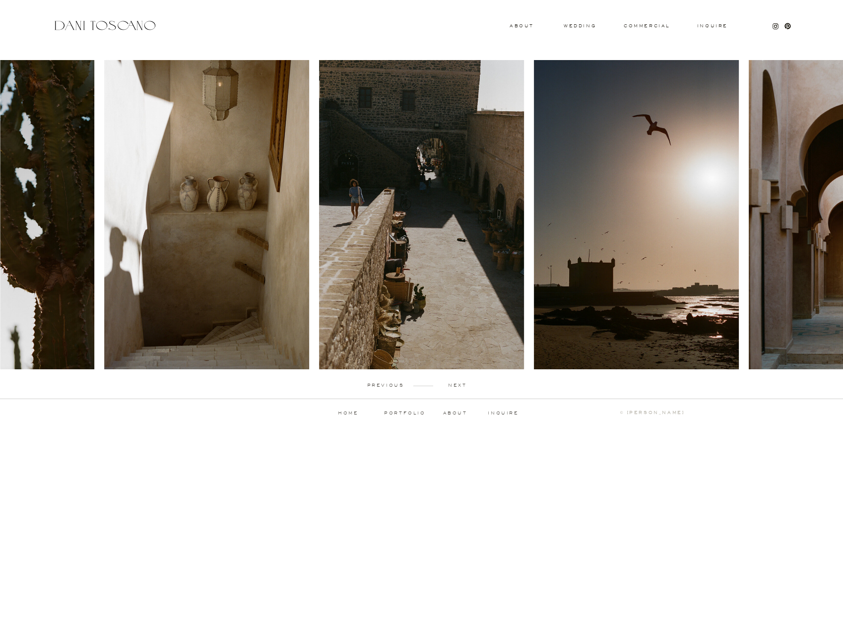
click at [460, 385] on p "next" at bounding box center [457, 385] width 49 height 4
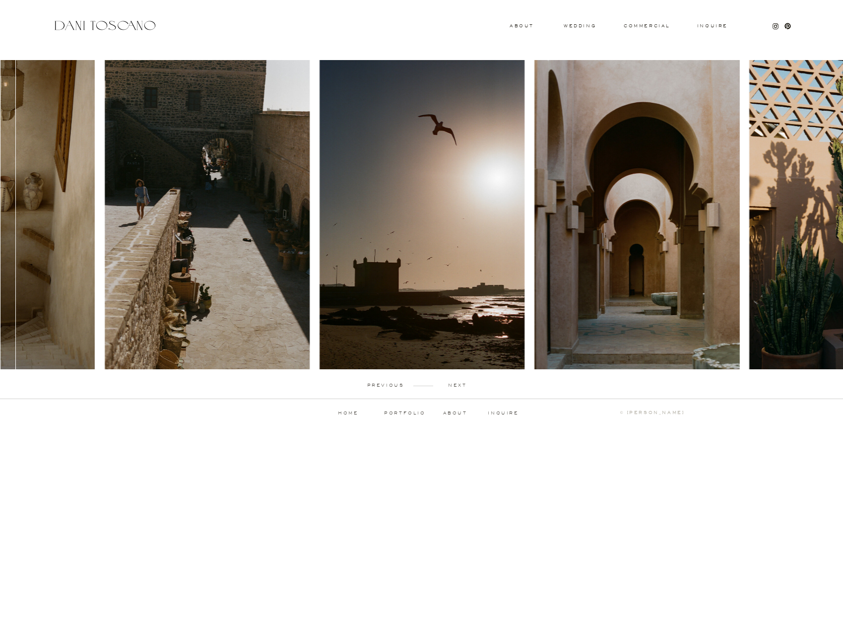
click at [461, 385] on p "next" at bounding box center [457, 385] width 49 height 4
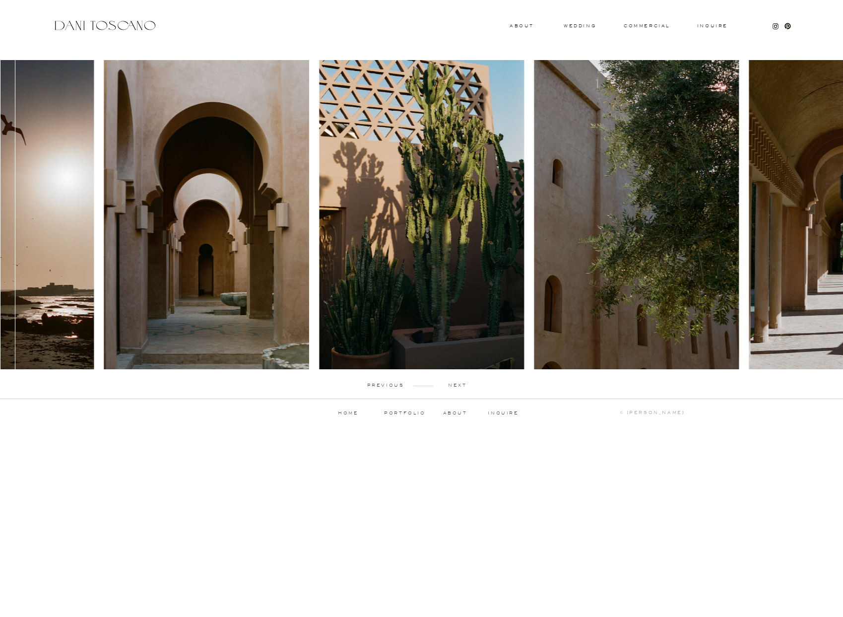
click at [461, 385] on p "next" at bounding box center [457, 385] width 49 height 4
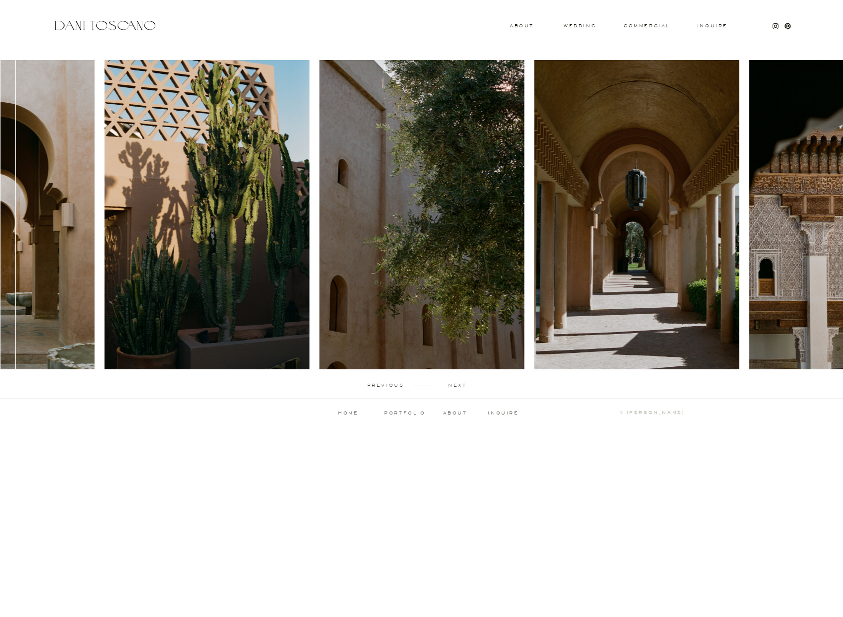
click at [461, 385] on p "next" at bounding box center [457, 385] width 49 height 4
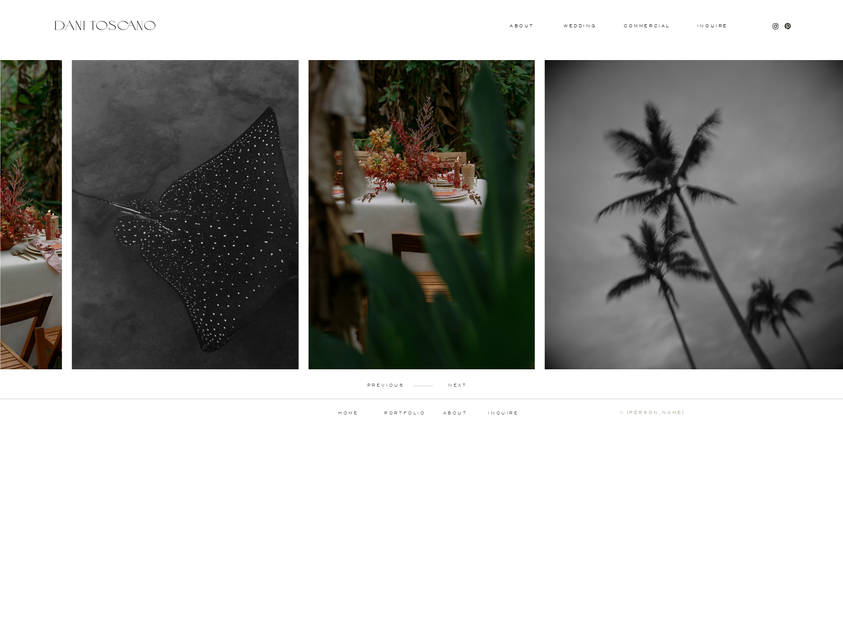
click at [456, 385] on p "next" at bounding box center [457, 385] width 49 height 4
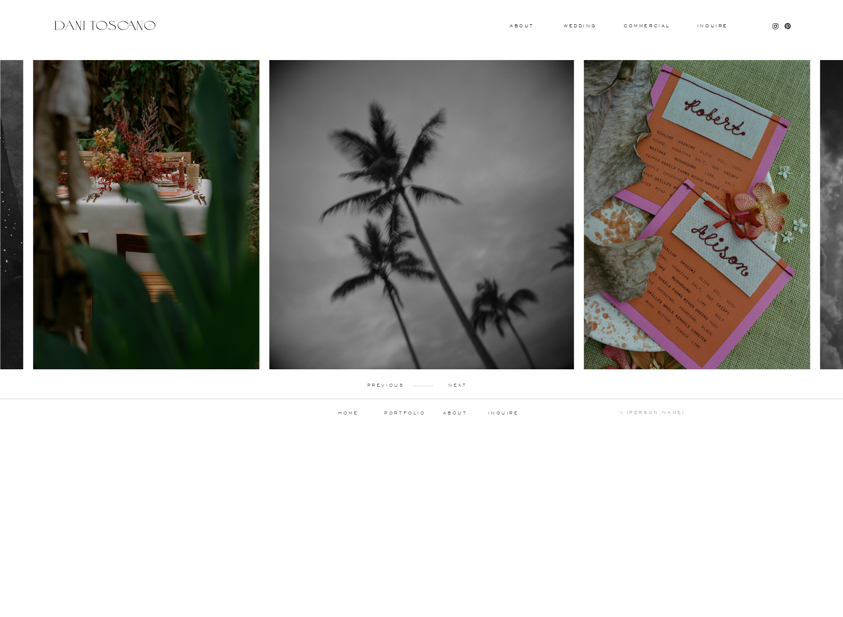
click at [457, 384] on p "next" at bounding box center [457, 385] width 49 height 4
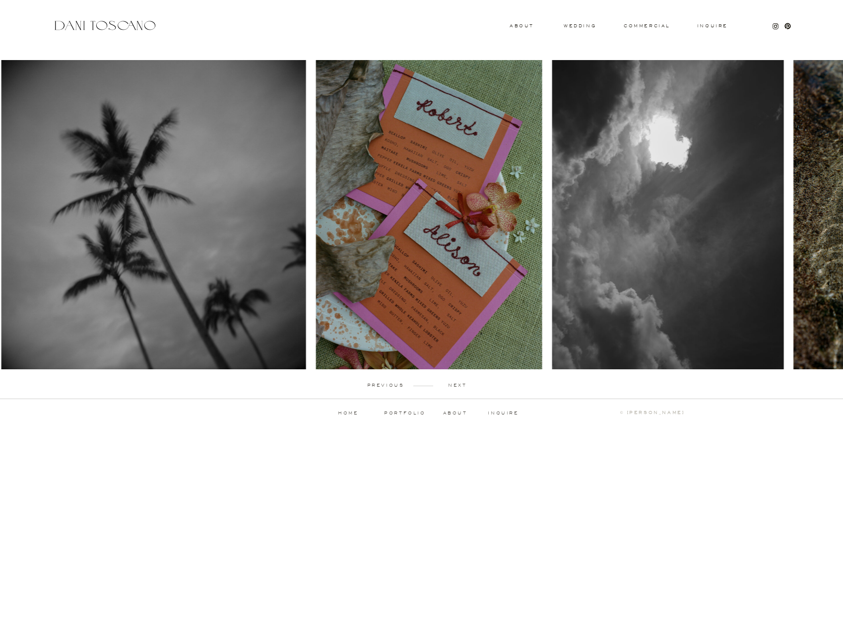
click at [457, 383] on p "next" at bounding box center [457, 385] width 49 height 4
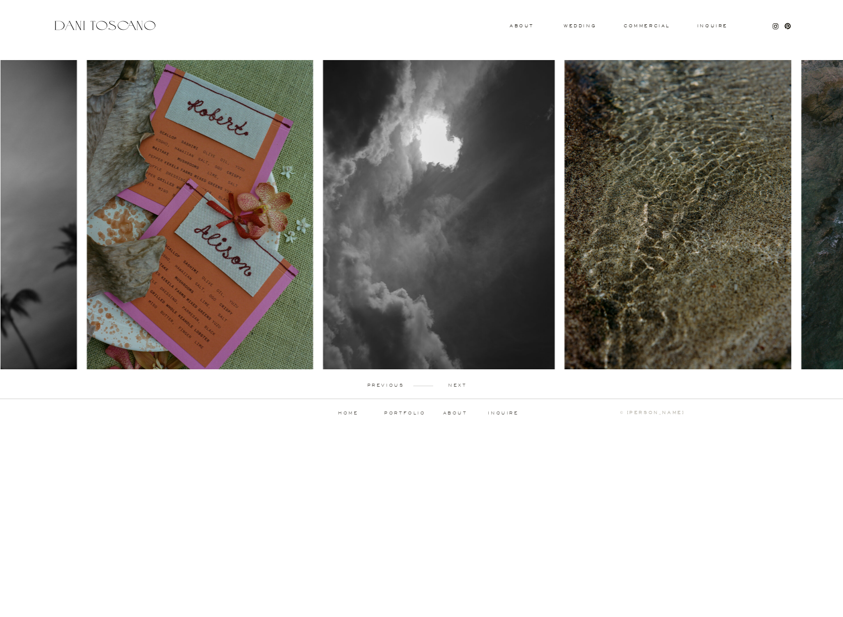
click at [457, 383] on p "next" at bounding box center [457, 385] width 49 height 4
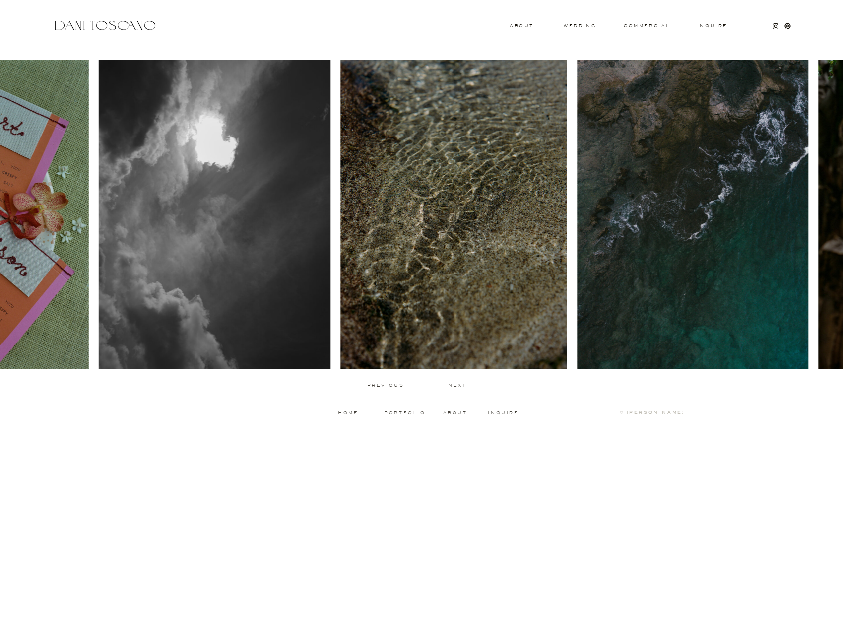
click at [457, 383] on p "next" at bounding box center [457, 385] width 49 height 4
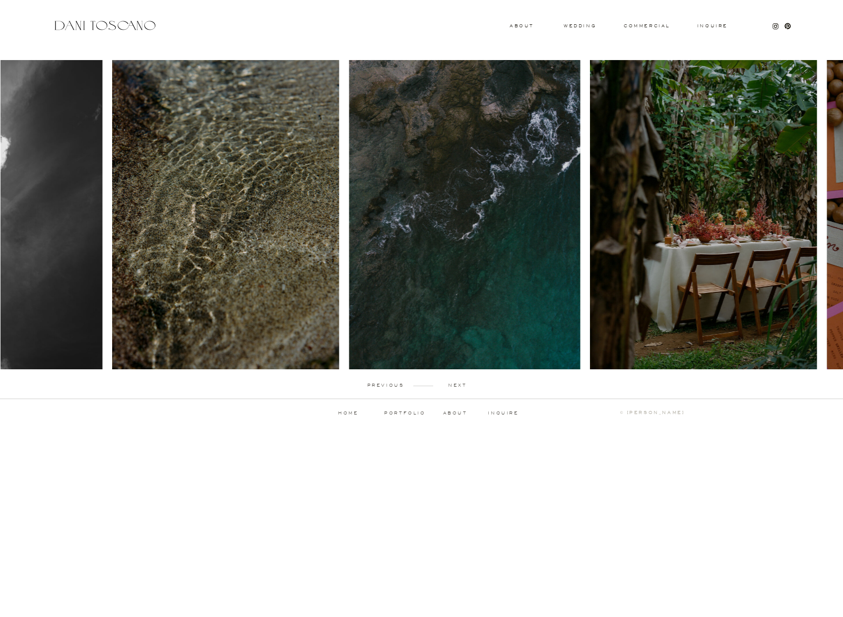
click at [457, 383] on p "next" at bounding box center [457, 385] width 49 height 4
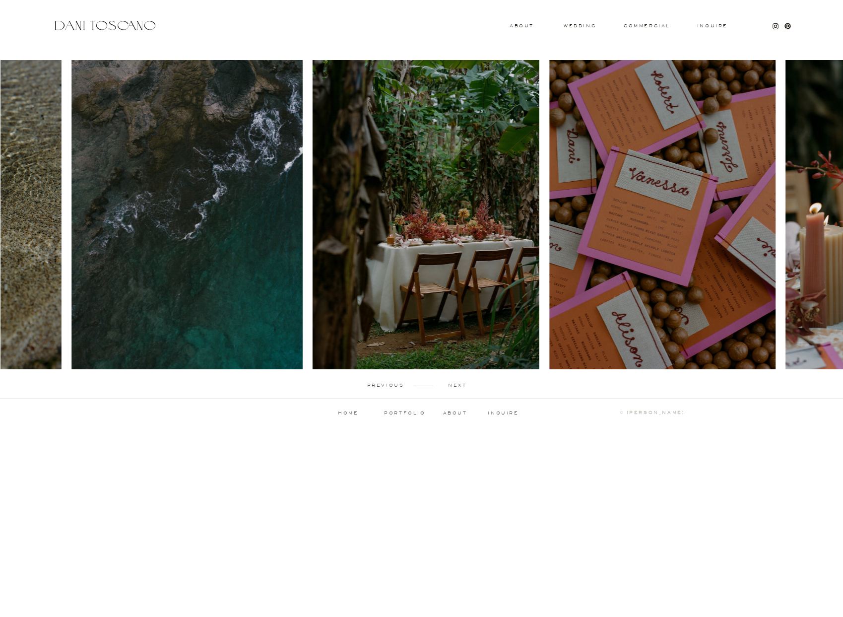
click at [457, 383] on p "next" at bounding box center [457, 385] width 49 height 4
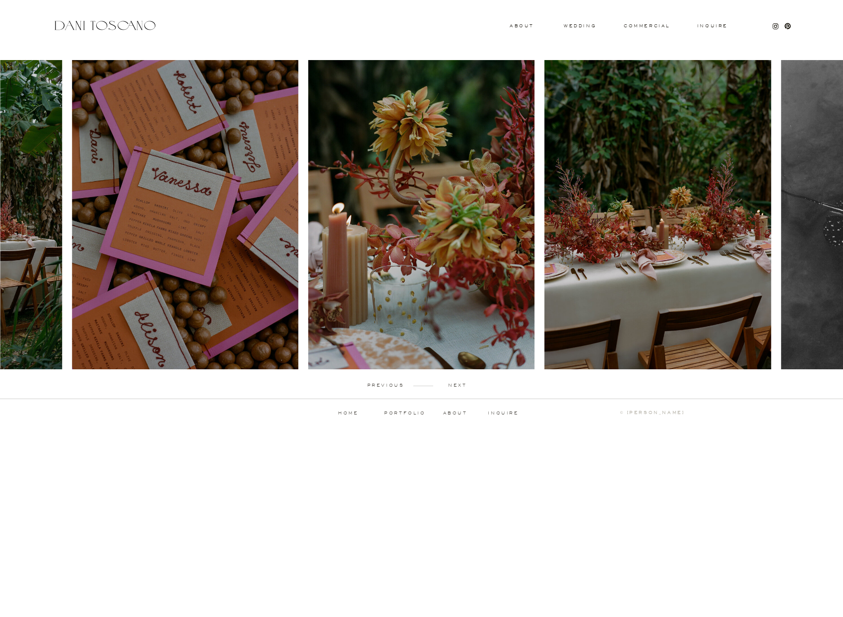
click at [527, 22] on div "Inquire commercial wedding About previous next portfolio about inquire ↑ back t…" at bounding box center [421, 218] width 843 height 436
click at [525, 24] on h3 "About" at bounding box center [521, 25] width 22 height 3
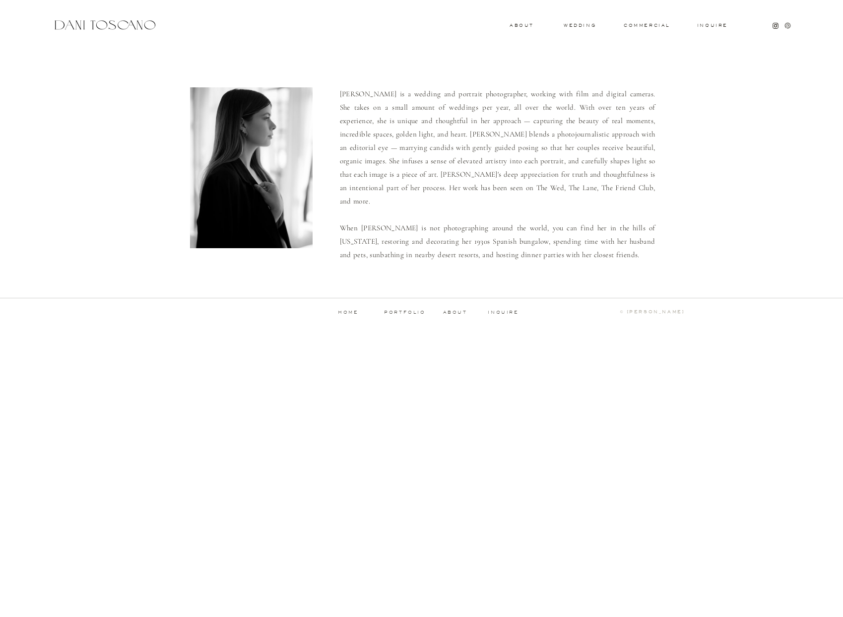
click at [789, 26] on icon at bounding box center [788, 25] width 6 height 6
